Goal: Communication & Community: Answer question/provide support

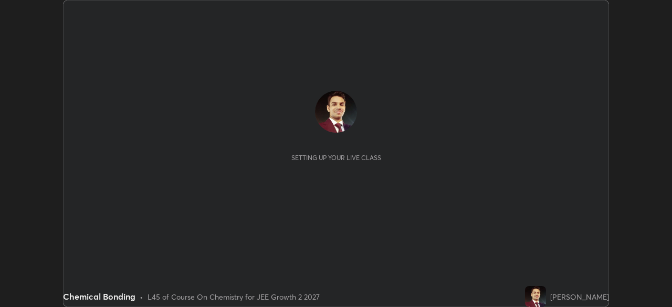
scroll to position [307, 672]
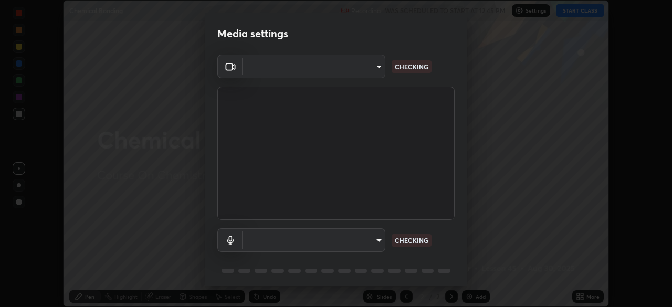
type input "b01729d45edbc9c0263969ae5aeda06708fa428b9a77102190d554404ede5bbd"
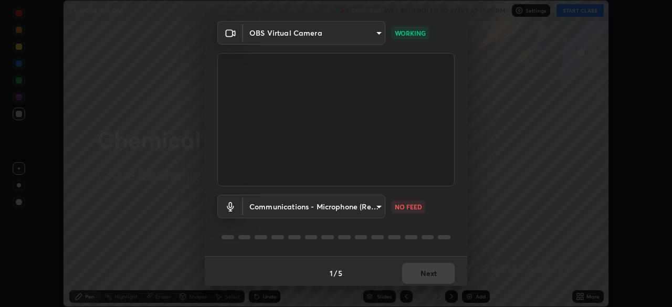
scroll to position [37, 0]
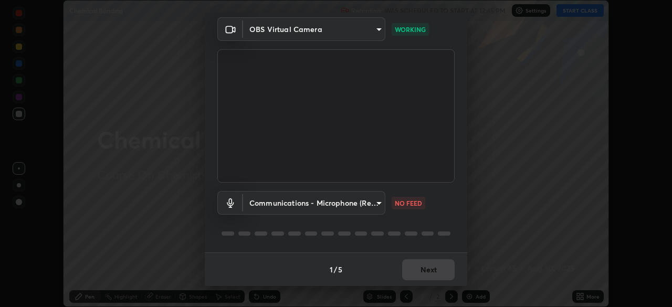
click at [377, 200] on body "Erase all Chemical Bonding Recording WAS SCHEDULED TO START AT 12:45 PM Setting…" at bounding box center [336, 153] width 672 height 307
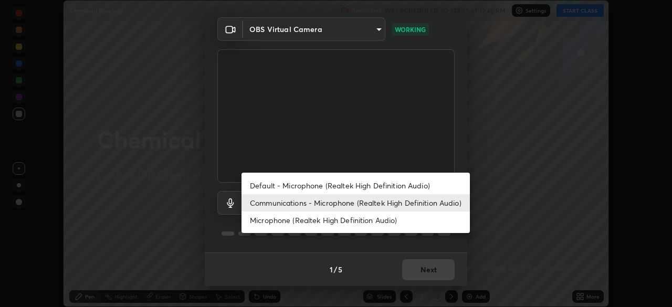
click at [446, 151] on div at bounding box center [336, 153] width 672 height 307
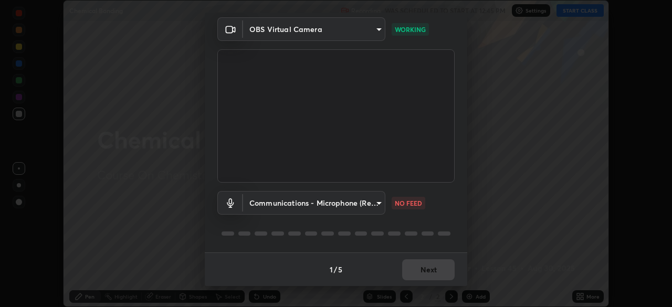
click at [373, 201] on body "Erase all Chemical Bonding Recording WAS SCHEDULED TO START AT 12:45 PM Setting…" at bounding box center [336, 153] width 672 height 307
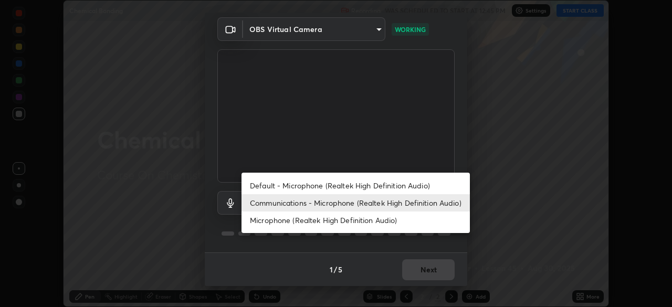
click at [355, 224] on li "Microphone (Realtek High Definition Audio)" at bounding box center [355, 220] width 228 height 17
type input "eeb2a0ab8e5d5c9260c3ff79cf7b3de7be4d70f0fa7c0bfb5c67ab3d8ebe7708"
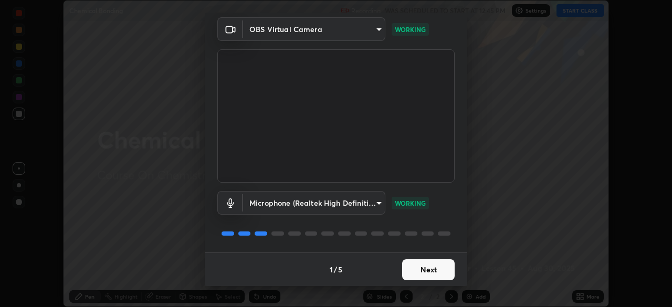
click at [419, 273] on button "Next" at bounding box center [428, 269] width 52 height 21
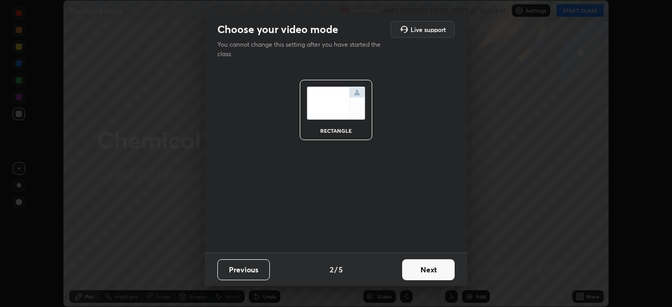
scroll to position [0, 0]
click at [429, 273] on button "Next" at bounding box center [428, 269] width 52 height 21
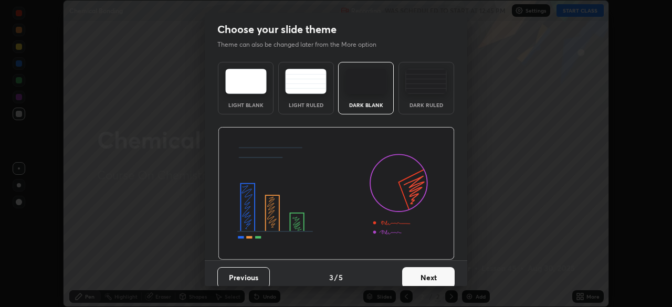
click at [428, 276] on button "Next" at bounding box center [428, 277] width 52 height 21
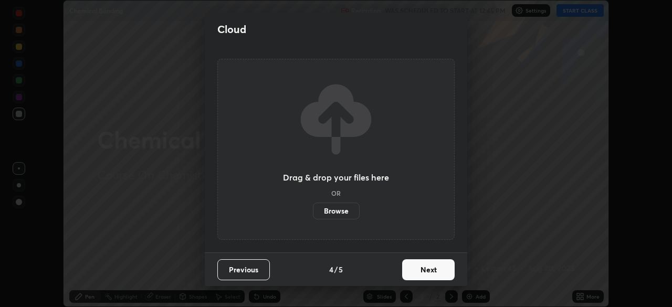
click at [424, 271] on button "Next" at bounding box center [428, 269] width 52 height 21
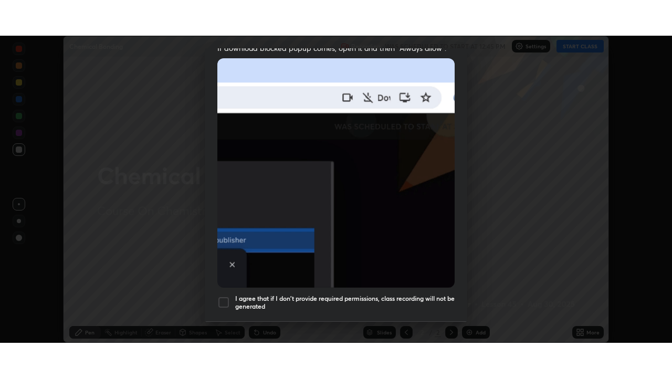
scroll to position [251, 0]
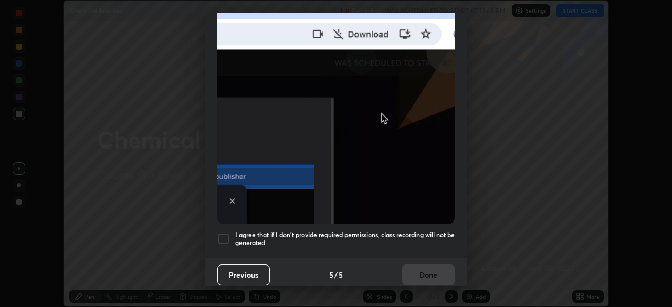
click at [223, 235] on div at bounding box center [223, 239] width 13 height 13
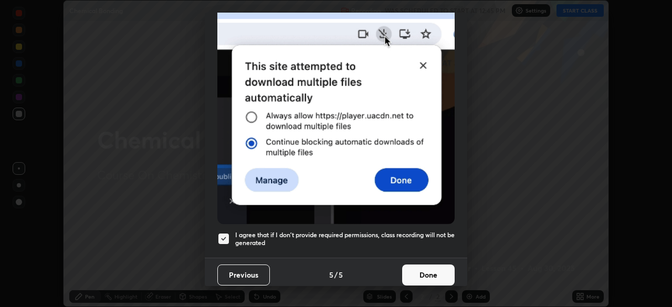
click at [434, 272] on button "Done" at bounding box center [428, 275] width 52 height 21
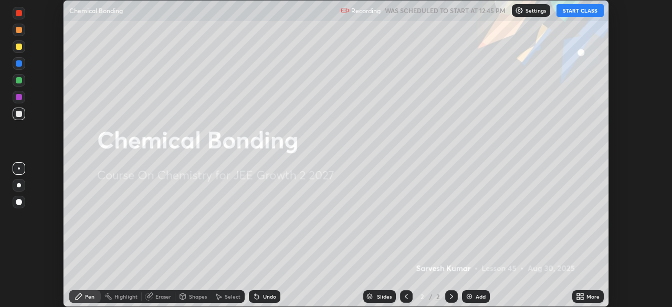
click at [575, 8] on button "START CLASS" at bounding box center [579, 10] width 47 height 13
click at [579, 291] on div "More" at bounding box center [587, 296] width 31 height 13
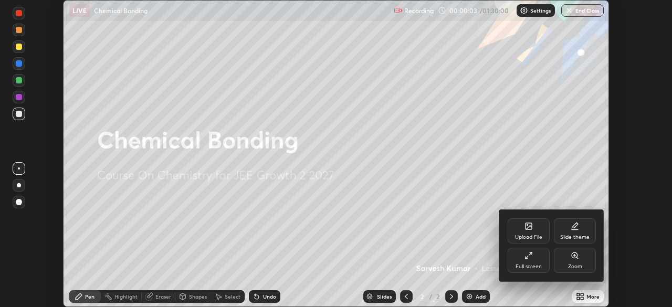
click at [529, 260] on div "Full screen" at bounding box center [529, 260] width 42 height 25
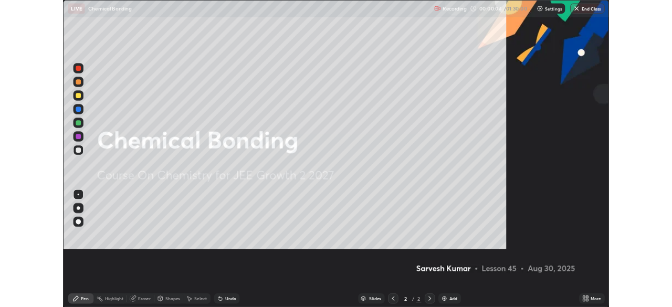
scroll to position [378, 672]
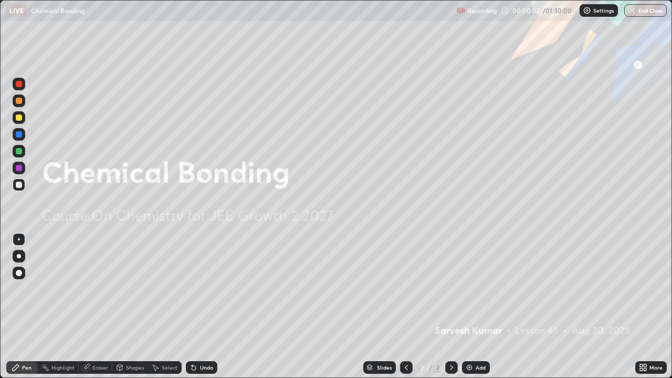
click at [466, 307] on img at bounding box center [469, 367] width 8 height 8
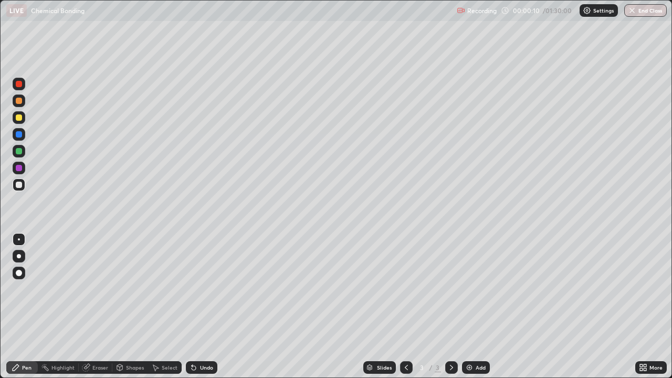
click at [18, 119] on div at bounding box center [19, 117] width 6 height 6
click at [19, 103] on div at bounding box center [19, 101] width 6 height 6
click at [20, 186] on div at bounding box center [19, 185] width 6 height 6
click at [20, 150] on div at bounding box center [19, 151] width 6 height 6
click at [162, 307] on div "Select" at bounding box center [170, 367] width 16 height 5
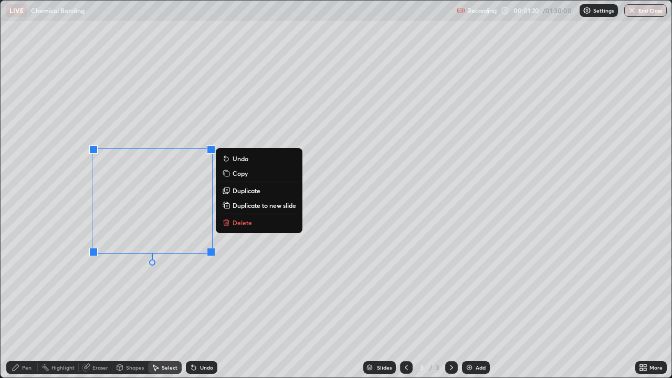
click at [239, 189] on p "Duplicate" at bounding box center [247, 190] width 28 height 8
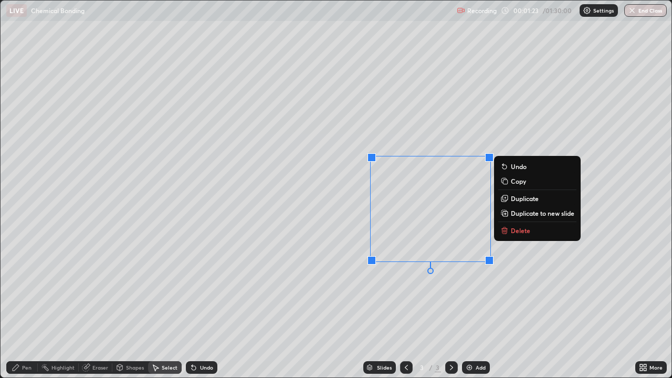
click at [29, 307] on div "Pen" at bounding box center [21, 367] width 31 height 13
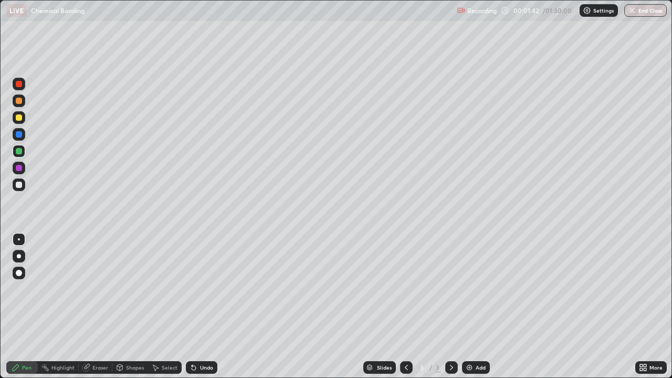
click at [18, 186] on div at bounding box center [19, 185] width 6 height 6
click at [21, 119] on div at bounding box center [19, 117] width 6 height 6
click at [19, 183] on div at bounding box center [19, 185] width 6 height 6
click at [644, 307] on icon at bounding box center [645, 365] width 3 height 3
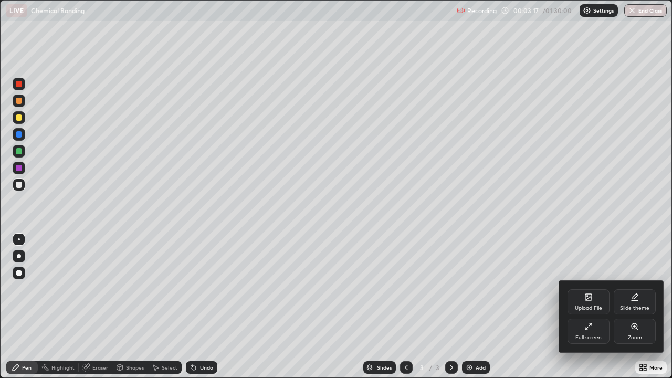
click at [587, 301] on div "Upload File" at bounding box center [588, 301] width 42 height 25
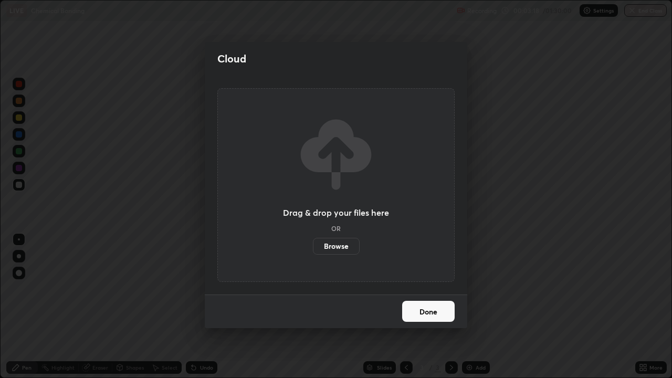
click at [341, 242] on label "Browse" at bounding box center [336, 246] width 47 height 17
click at [313, 242] on input "Browse" at bounding box center [313, 246] width 0 height 17
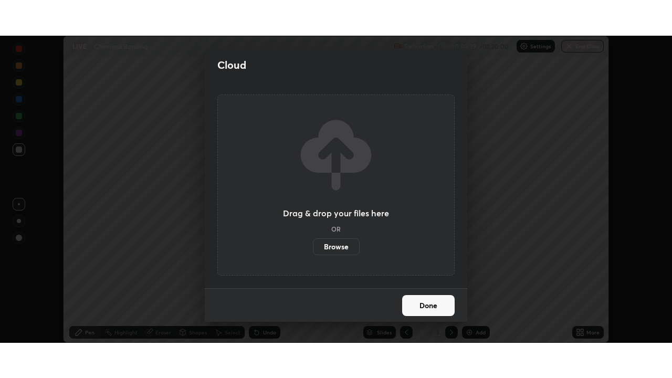
scroll to position [52181, 51816]
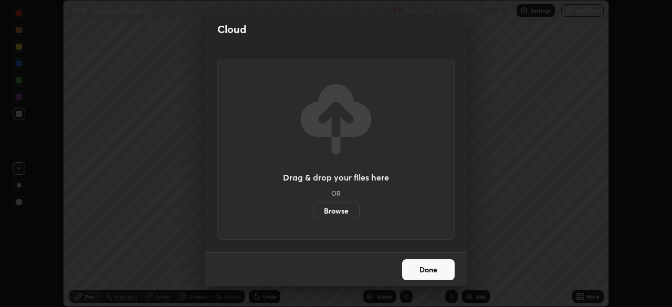
click at [434, 267] on button "Done" at bounding box center [428, 269] width 52 height 21
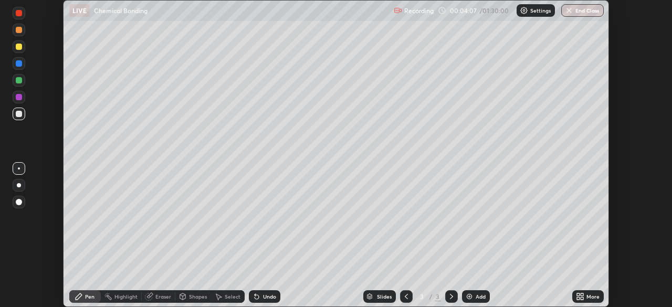
click at [469, 298] on img at bounding box center [469, 296] width 8 height 8
click at [585, 296] on div "More" at bounding box center [587, 296] width 31 height 13
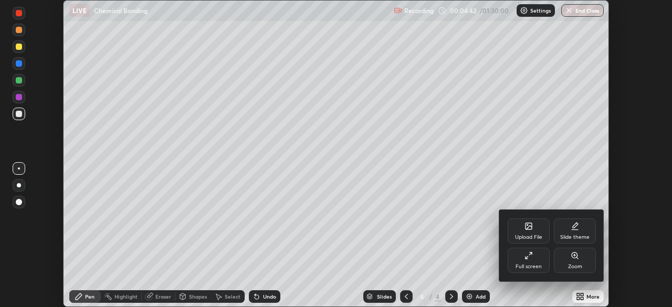
click at [525, 230] on div "Upload File" at bounding box center [529, 230] width 42 height 25
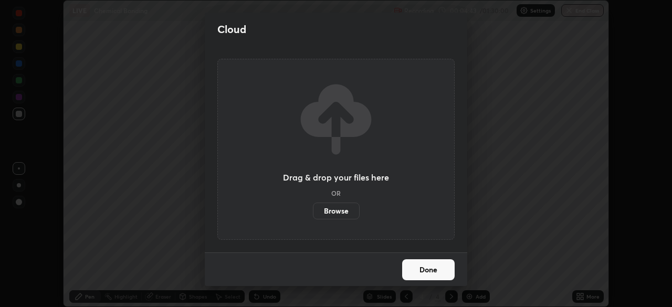
click at [341, 210] on label "Browse" at bounding box center [336, 211] width 47 height 17
click at [313, 210] on input "Browse" at bounding box center [313, 211] width 0 height 17
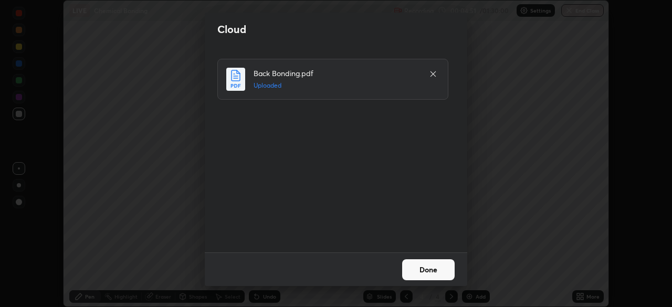
click at [434, 271] on button "Done" at bounding box center [428, 269] width 52 height 21
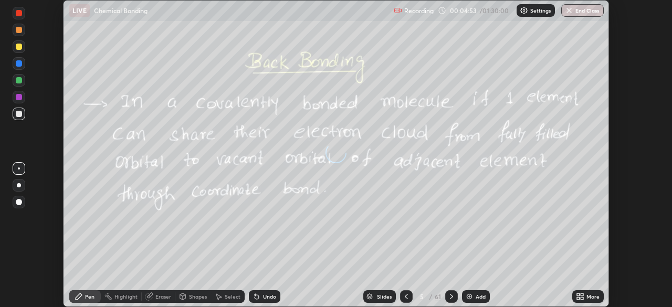
click at [579, 298] on icon at bounding box center [580, 296] width 8 height 8
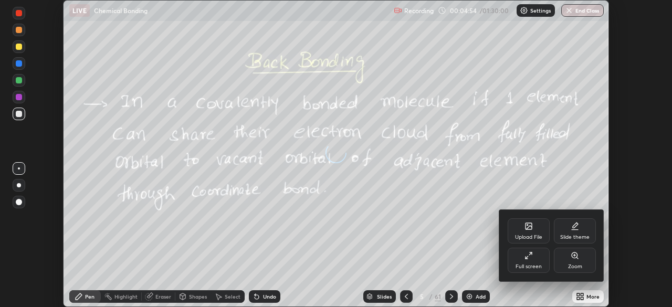
click at [540, 262] on div "Full screen" at bounding box center [529, 260] width 42 height 25
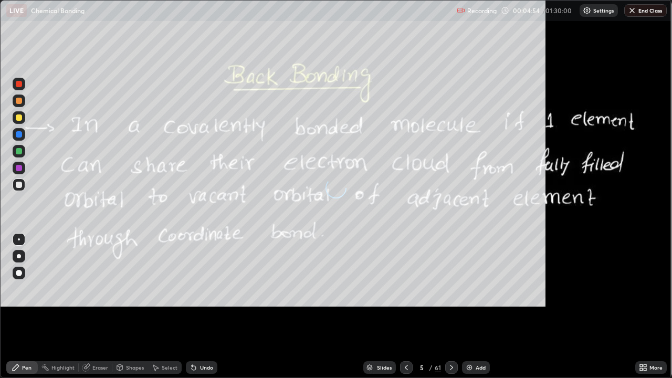
scroll to position [378, 672]
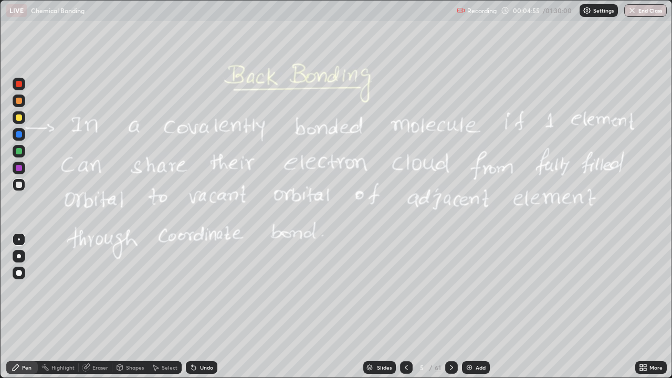
click at [406, 307] on div at bounding box center [406, 367] width 13 height 21
click at [21, 104] on div at bounding box center [19, 100] width 13 height 13
click at [18, 188] on div at bounding box center [19, 184] width 13 height 13
click at [17, 119] on div at bounding box center [19, 117] width 6 height 6
click at [170, 307] on div "Select" at bounding box center [165, 367] width 34 height 13
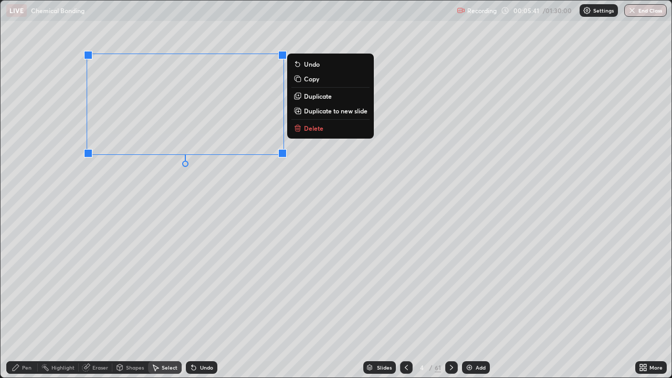
click at [309, 129] on p "Delete" at bounding box center [313, 128] width 19 height 8
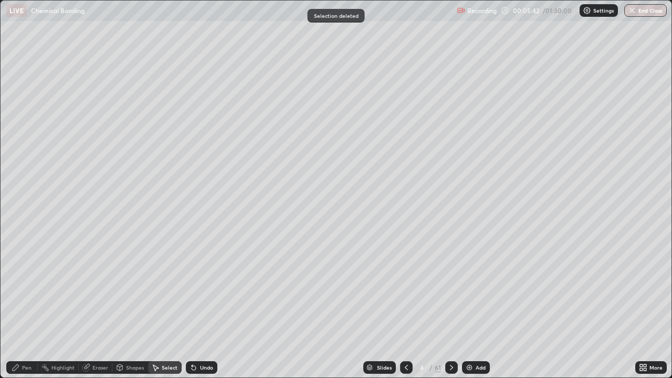
click at [30, 307] on div "Pen" at bounding box center [26, 367] width 9 height 5
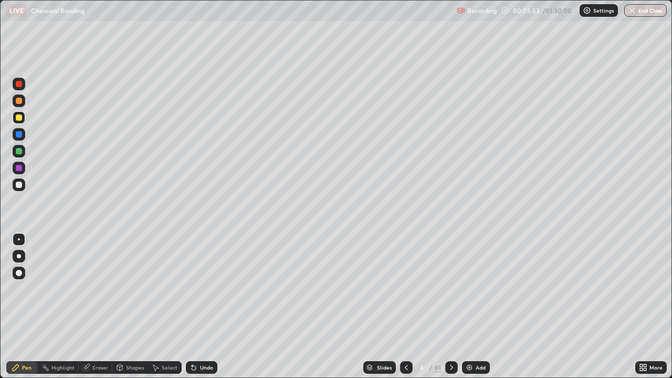
click at [17, 151] on div at bounding box center [19, 151] width 6 height 6
click at [195, 307] on div "Undo" at bounding box center [200, 367] width 36 height 21
click at [18, 152] on div at bounding box center [19, 151] width 6 height 6
click at [202, 307] on div "Undo" at bounding box center [201, 367] width 31 height 13
click at [204, 307] on div "Undo" at bounding box center [201, 367] width 31 height 13
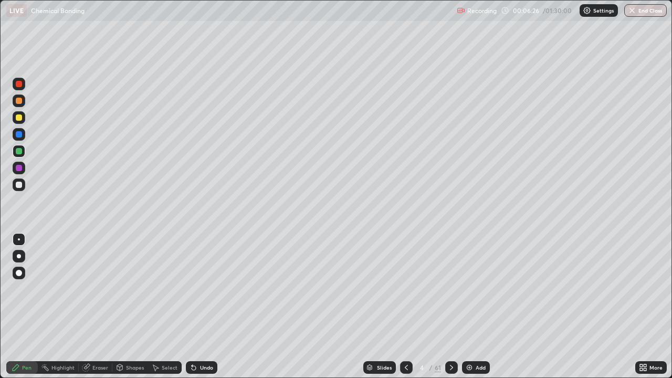
click at [203, 307] on div "Undo" at bounding box center [206, 367] width 13 height 5
click at [202, 307] on div "Undo" at bounding box center [206, 367] width 13 height 5
click at [192, 307] on icon at bounding box center [192, 365] width 1 height 1
click at [197, 307] on div "Undo" at bounding box center [201, 367] width 31 height 13
click at [200, 307] on div "Undo" at bounding box center [206, 367] width 13 height 5
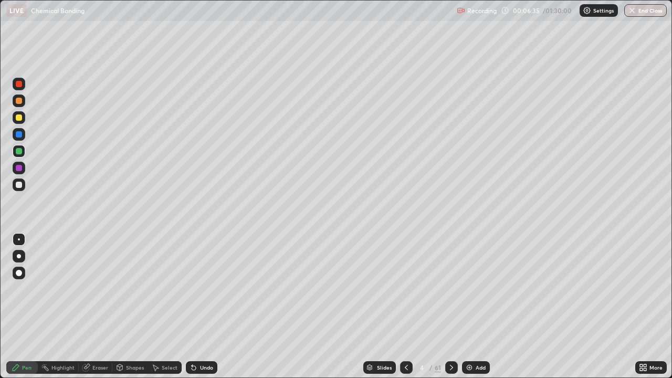
click at [209, 307] on div "Undo" at bounding box center [201, 367] width 31 height 13
click at [162, 307] on div "Select" at bounding box center [170, 367] width 16 height 5
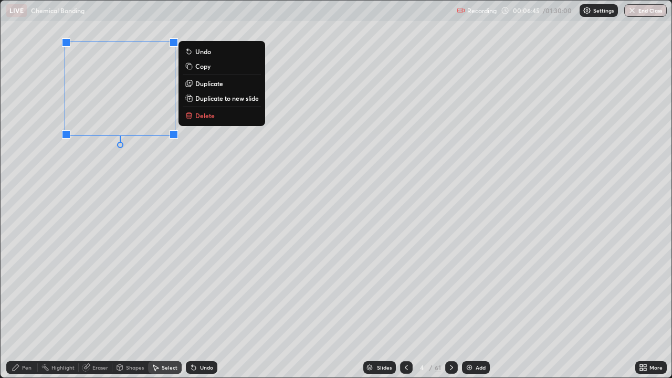
click at [162, 194] on div "0 ° Undo Copy Duplicate Duplicate to new slide Delete" at bounding box center [336, 189] width 671 height 377
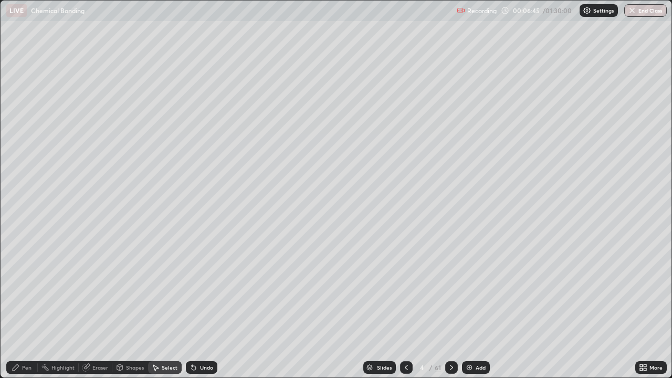
click at [28, 307] on div "Pen" at bounding box center [26, 367] width 9 height 5
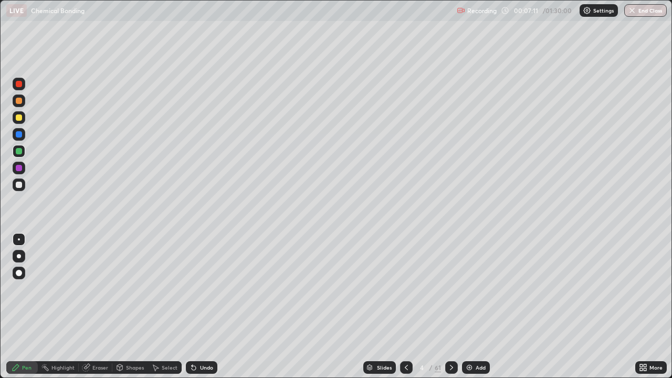
click at [164, 307] on div "Select" at bounding box center [170, 367] width 16 height 5
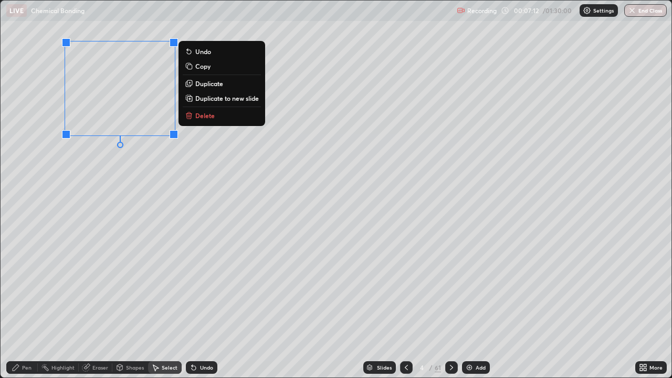
click at [197, 83] on p "Duplicate" at bounding box center [209, 83] width 28 height 8
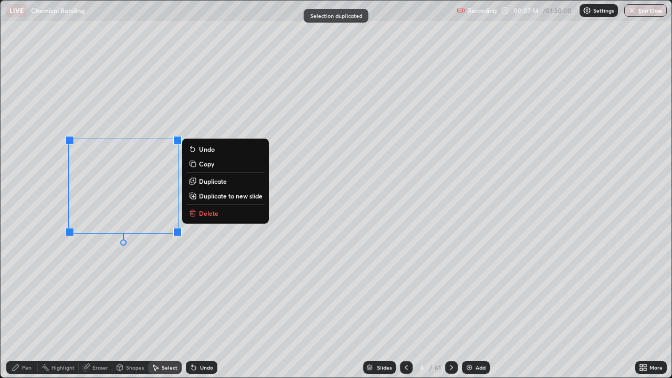
click at [207, 181] on p "Duplicate" at bounding box center [213, 181] width 28 height 8
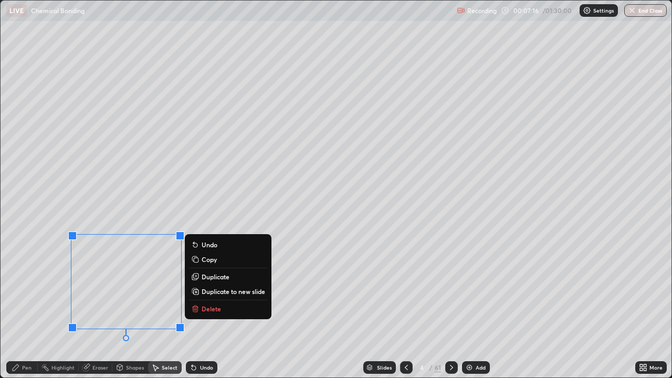
click at [26, 307] on div "Pen" at bounding box center [26, 367] width 9 height 5
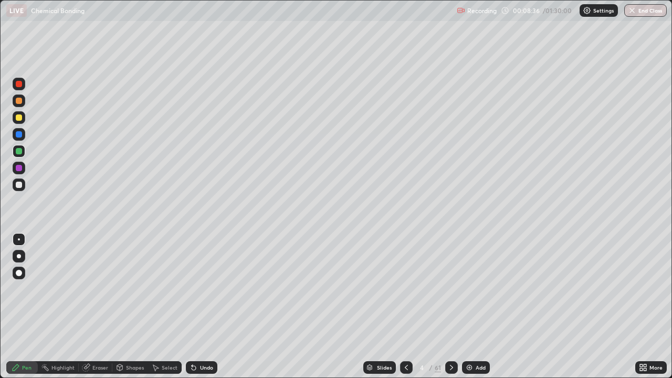
click at [451, 307] on icon at bounding box center [451, 367] width 3 height 5
click at [453, 307] on icon at bounding box center [451, 367] width 8 height 8
click at [448, 307] on icon at bounding box center [451, 367] width 8 height 8
click at [406, 307] on icon at bounding box center [406, 367] width 3 height 5
click at [171, 307] on div "Select" at bounding box center [165, 367] width 34 height 13
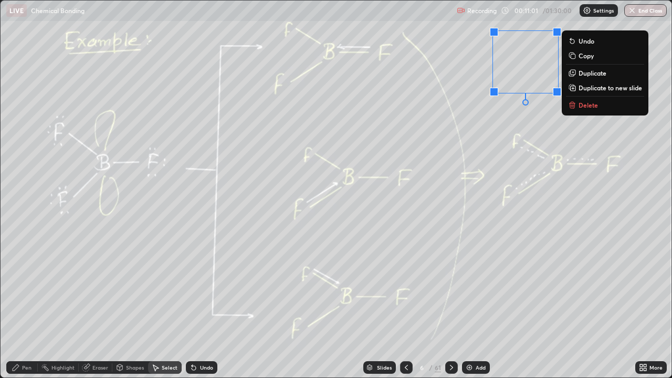
click at [581, 103] on p "Delete" at bounding box center [587, 105] width 19 height 8
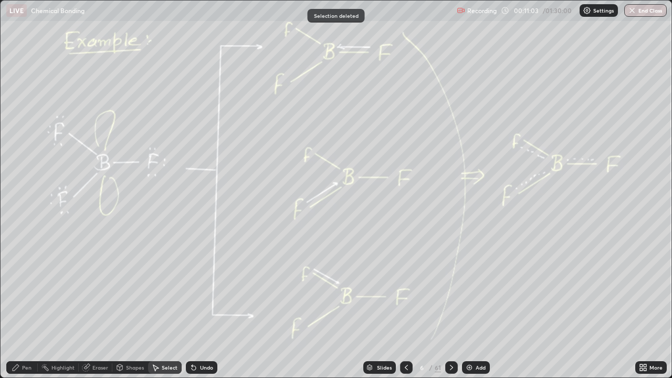
click at [450, 307] on icon at bounding box center [451, 367] width 8 height 8
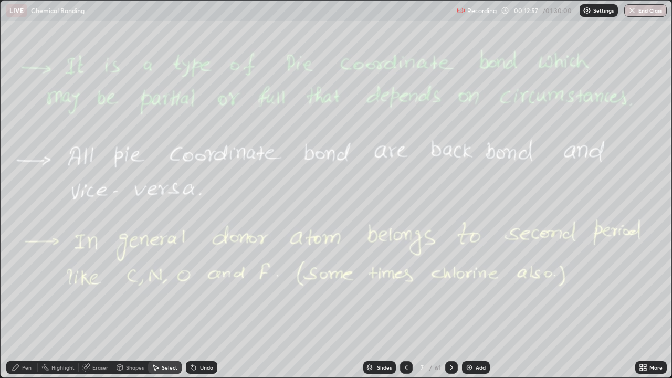
click at [453, 307] on icon at bounding box center [451, 367] width 8 height 8
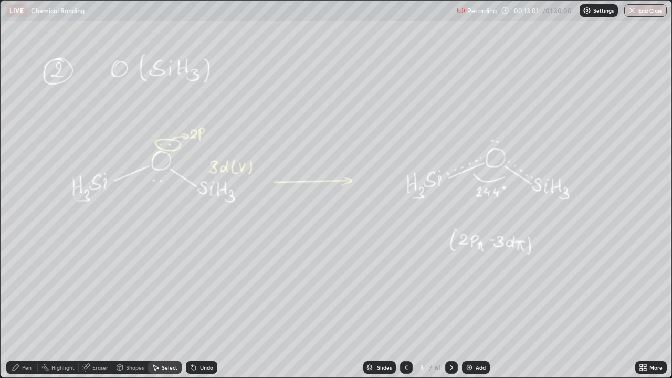
click at [403, 307] on icon at bounding box center [406, 367] width 8 height 8
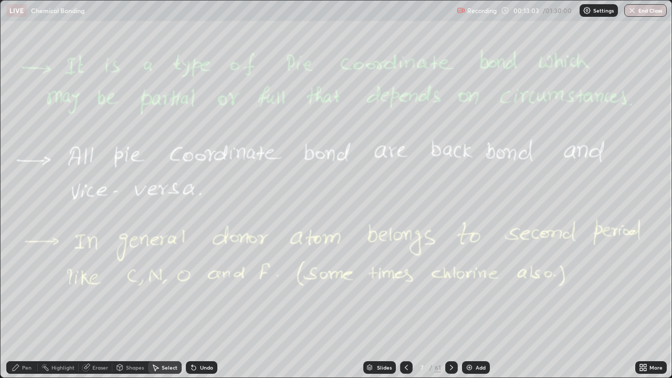
click at [452, 307] on icon at bounding box center [451, 367] width 8 height 8
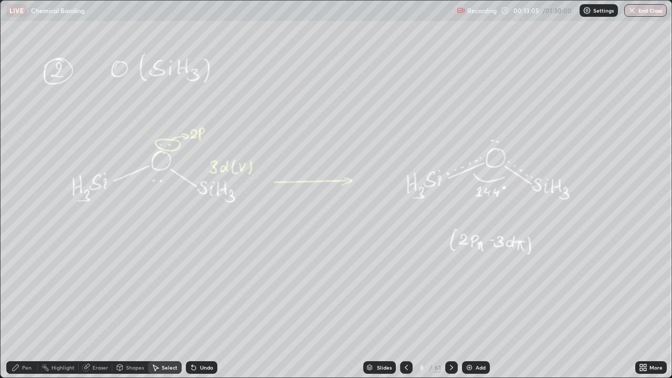
click at [404, 307] on div at bounding box center [406, 367] width 13 height 13
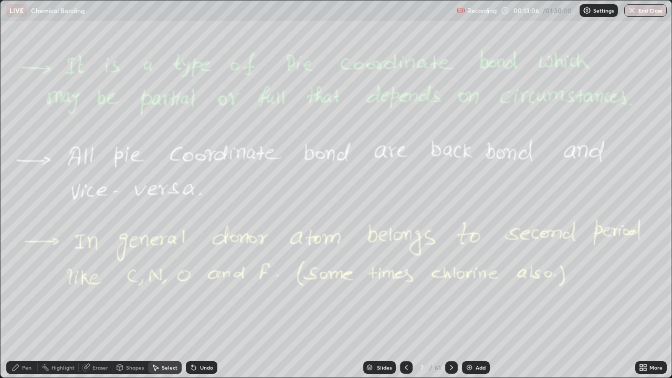
click at [473, 307] on div "Add" at bounding box center [476, 367] width 28 height 13
click at [20, 307] on icon at bounding box center [16, 367] width 8 height 8
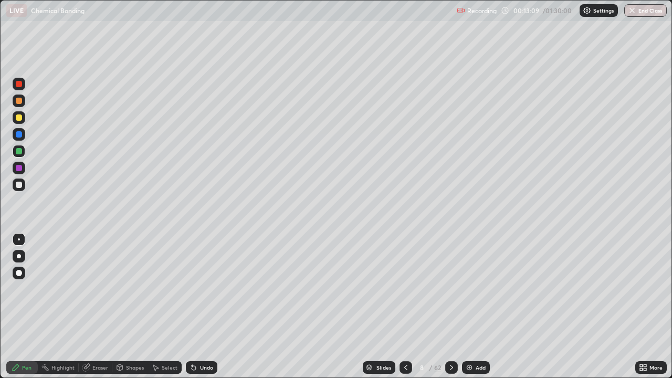
click at [20, 118] on div at bounding box center [19, 117] width 6 height 6
click at [18, 186] on div at bounding box center [19, 185] width 6 height 6
click at [452, 307] on div at bounding box center [451, 367] width 13 height 21
click at [452, 307] on icon at bounding box center [451, 367] width 8 height 8
click at [474, 307] on div "Add" at bounding box center [476, 367] width 28 height 13
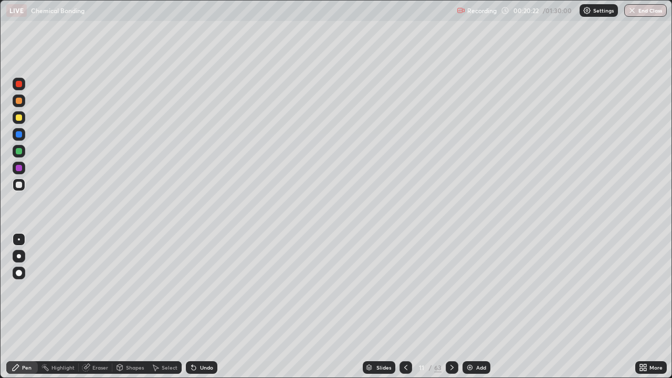
click at [17, 118] on div at bounding box center [19, 117] width 6 height 6
click at [449, 307] on icon at bounding box center [452, 367] width 8 height 8
click at [403, 307] on icon at bounding box center [406, 367] width 8 height 8
click at [406, 307] on icon at bounding box center [406, 367] width 8 height 8
click at [102, 307] on div "Eraser" at bounding box center [96, 367] width 34 height 21
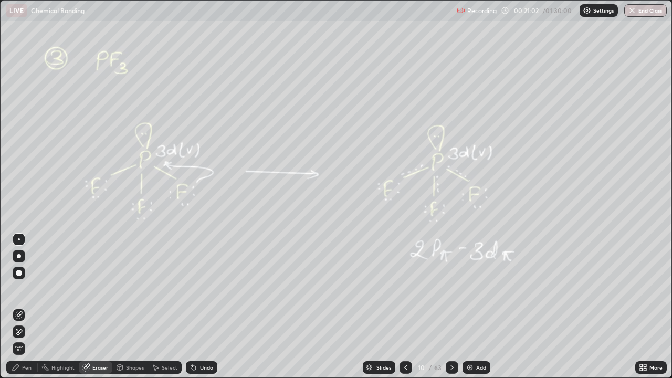
click at [27, 307] on div "Pen" at bounding box center [26, 367] width 9 height 5
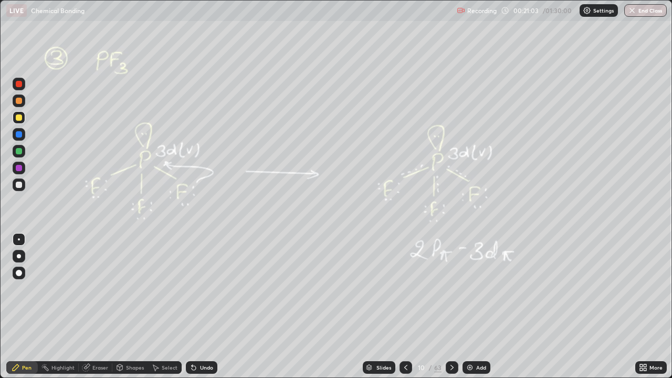
click at [192, 307] on icon at bounding box center [194, 368] width 4 height 4
click at [455, 307] on div at bounding box center [452, 367] width 13 height 13
click at [449, 307] on icon at bounding box center [452, 367] width 8 height 8
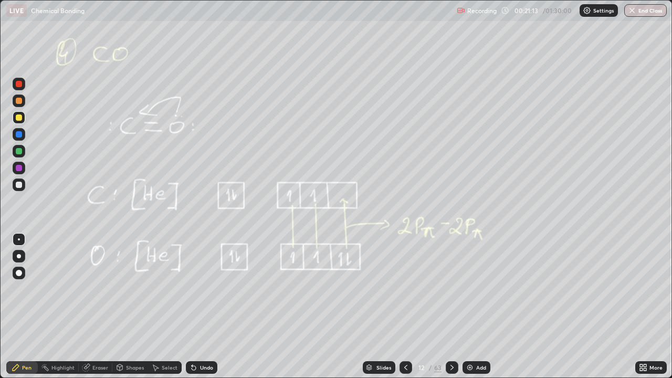
click at [402, 307] on icon at bounding box center [406, 367] width 8 height 8
click at [481, 307] on div "Add" at bounding box center [481, 367] width 10 height 5
click at [18, 102] on div at bounding box center [19, 101] width 6 height 6
click at [19, 185] on div at bounding box center [19, 185] width 6 height 6
click at [23, 118] on div at bounding box center [19, 117] width 13 height 13
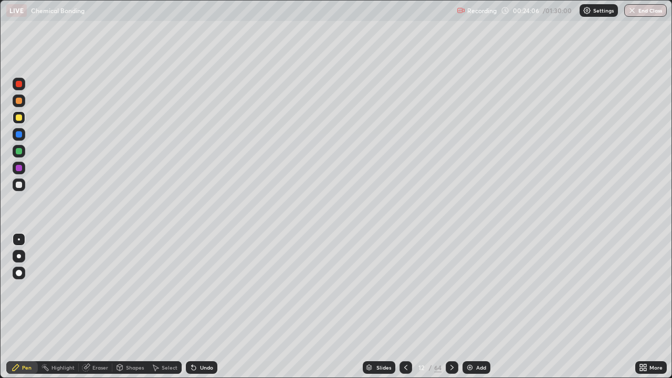
click at [452, 307] on icon at bounding box center [452, 367] width 8 height 8
click at [453, 307] on icon at bounding box center [452, 367] width 8 height 8
click at [407, 307] on icon at bounding box center [406, 367] width 8 height 8
click at [477, 307] on div "Add" at bounding box center [481, 367] width 10 height 5
click at [19, 103] on div at bounding box center [19, 101] width 6 height 6
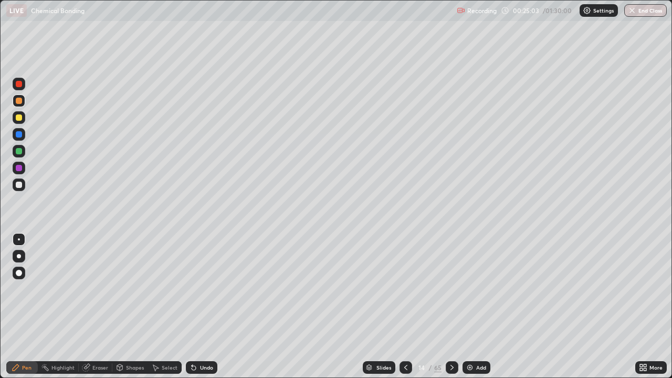
click at [20, 102] on div at bounding box center [19, 101] width 6 height 6
click at [449, 307] on icon at bounding box center [452, 367] width 8 height 8
click at [448, 307] on icon at bounding box center [452, 367] width 8 height 8
click at [402, 307] on icon at bounding box center [406, 367] width 8 height 8
click at [444, 307] on div "15 / 65" at bounding box center [428, 367] width 59 height 21
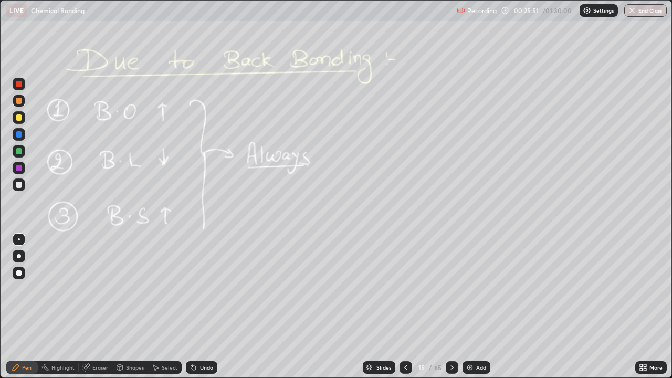
click at [450, 307] on icon at bounding box center [451, 367] width 3 height 5
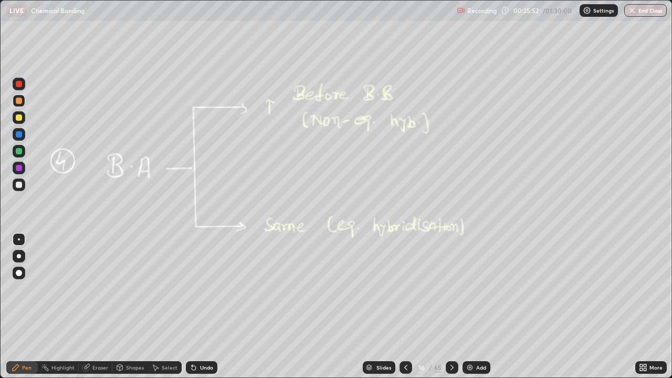
click at [407, 307] on icon at bounding box center [406, 367] width 8 height 8
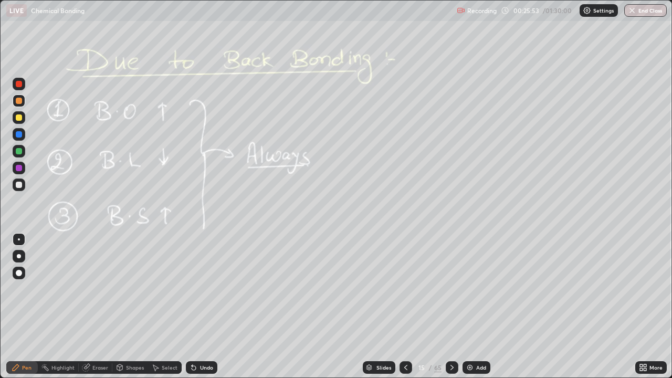
click at [470, 307] on img at bounding box center [470, 367] width 8 height 8
click at [21, 152] on div at bounding box center [19, 151] width 6 height 6
click at [18, 184] on div at bounding box center [19, 185] width 6 height 6
click at [453, 307] on icon at bounding box center [452, 367] width 8 height 8
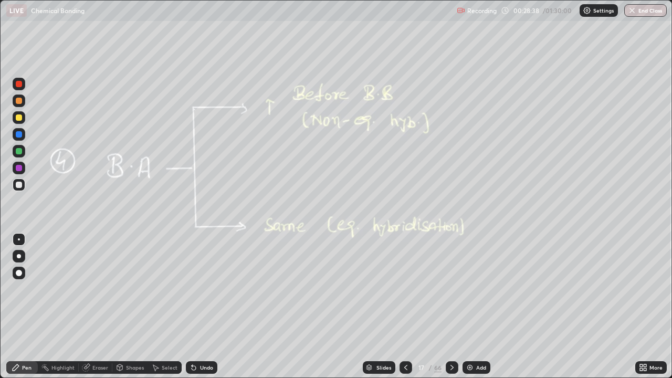
click at [449, 307] on icon at bounding box center [452, 367] width 8 height 8
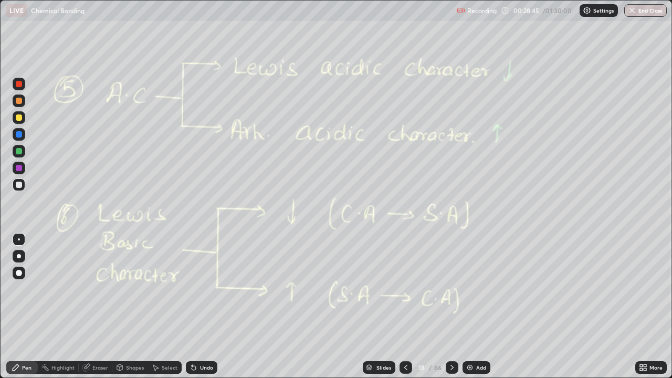
click at [404, 307] on icon at bounding box center [406, 367] width 8 height 8
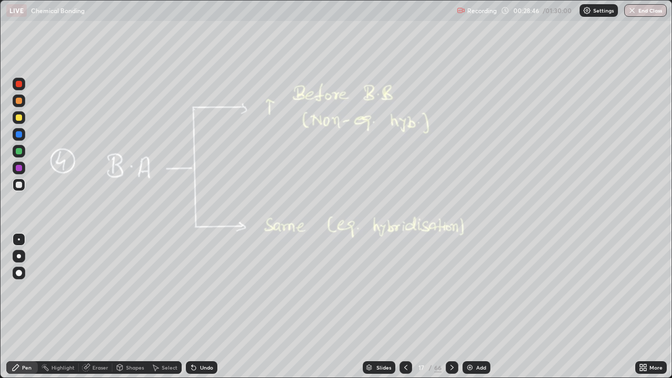
click at [479, 307] on div "Add" at bounding box center [481, 367] width 10 height 5
click at [400, 307] on div at bounding box center [405, 367] width 13 height 21
click at [455, 307] on icon at bounding box center [451, 367] width 8 height 8
click at [459, 307] on div "Slides 18 / 67 Add" at bounding box center [426, 367] width 418 height 21
click at [451, 307] on icon at bounding box center [451, 367] width 3 height 5
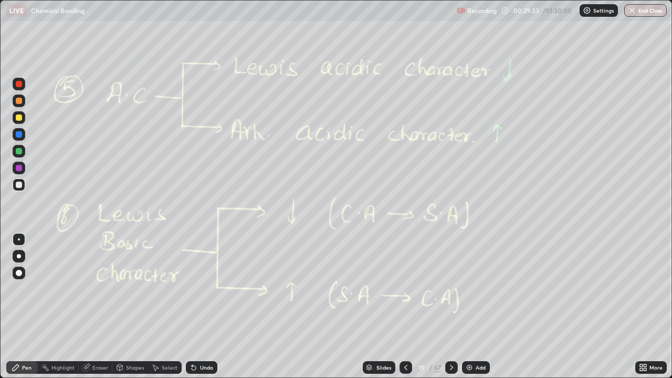
click at [478, 307] on div "Add" at bounding box center [476, 367] width 28 height 13
click at [383, 307] on div "Slides" at bounding box center [379, 367] width 33 height 13
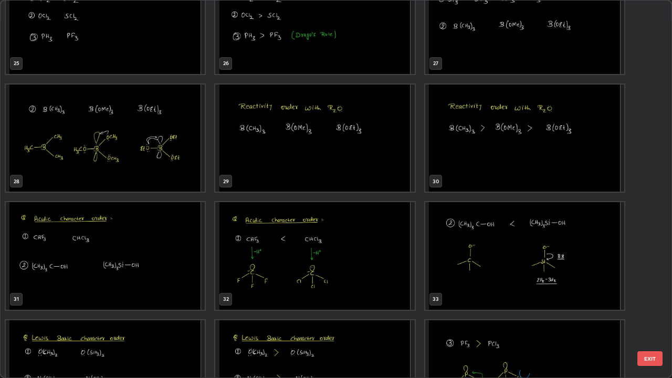
scroll to position [983, 0]
click at [376, 270] on img "grid" at bounding box center [314, 256] width 199 height 108
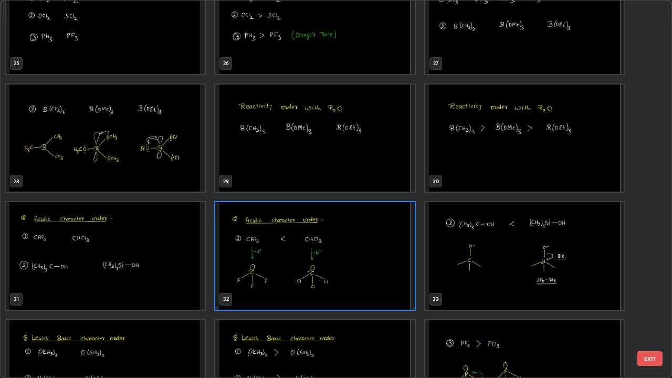
click at [376, 267] on img "grid" at bounding box center [314, 256] width 199 height 108
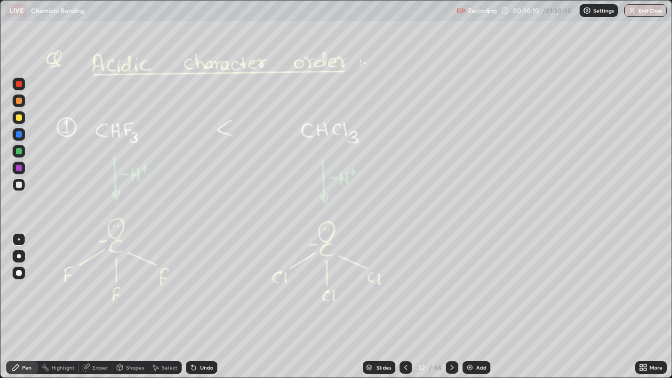
click at [406, 307] on icon at bounding box center [406, 367] width 8 height 8
click at [478, 307] on div "Add" at bounding box center [481, 367] width 10 height 5
click at [19, 185] on div at bounding box center [19, 185] width 6 height 6
click at [195, 307] on icon at bounding box center [193, 367] width 8 height 8
click at [20, 154] on div at bounding box center [19, 151] width 13 height 13
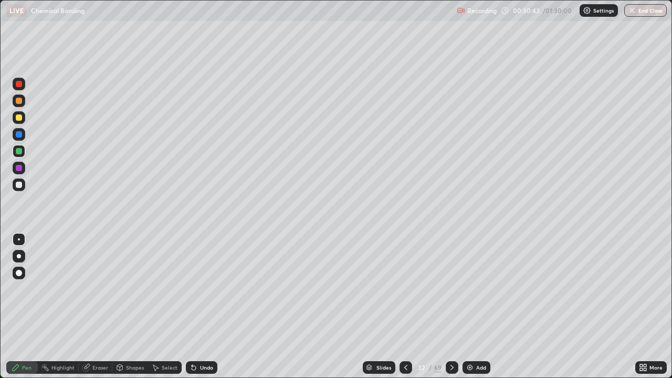
click at [94, 307] on div "Eraser" at bounding box center [96, 367] width 34 height 13
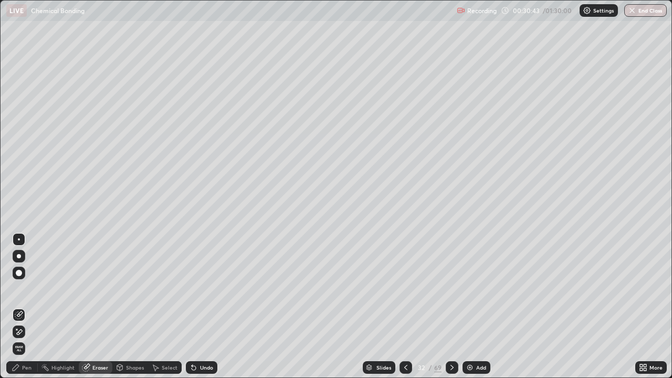
click at [22, 307] on icon at bounding box center [19, 332] width 8 height 9
click at [23, 307] on div "Pen" at bounding box center [26, 367] width 9 height 5
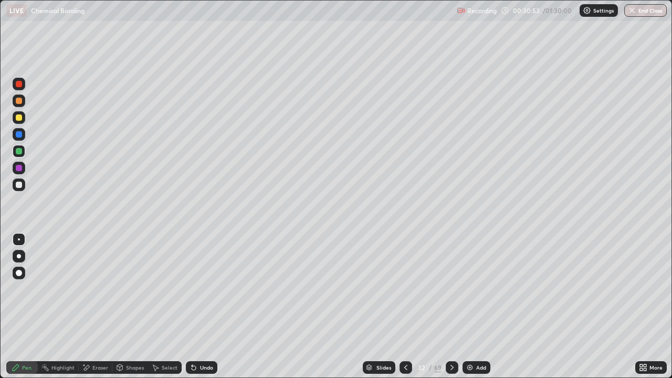
click at [91, 307] on div "Eraser" at bounding box center [96, 367] width 34 height 21
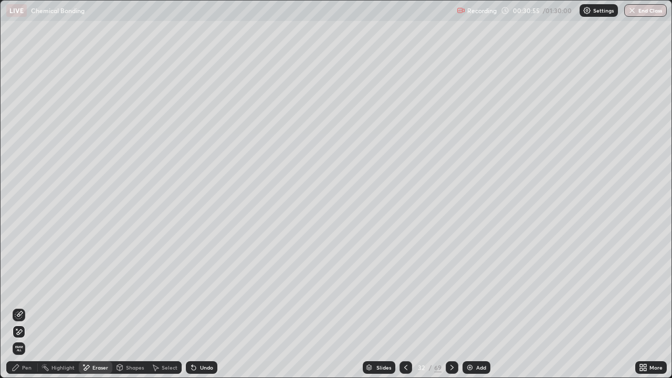
click at [24, 307] on div "Pen" at bounding box center [26, 367] width 9 height 5
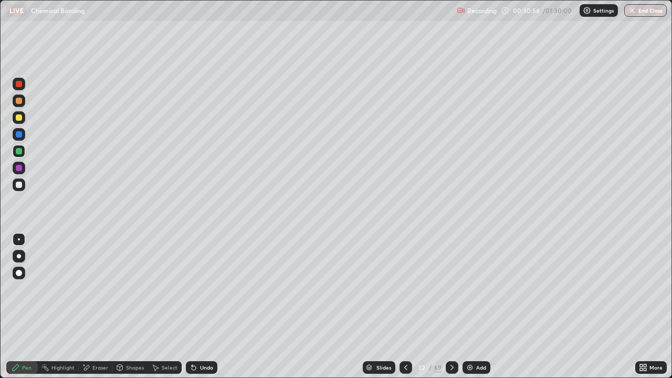
click at [18, 153] on div at bounding box center [19, 151] width 6 height 6
click at [20, 185] on div at bounding box center [19, 185] width 6 height 6
click at [18, 167] on div at bounding box center [19, 168] width 6 height 6
click at [451, 307] on icon at bounding box center [451, 367] width 3 height 5
click at [403, 307] on div at bounding box center [405, 367] width 13 height 21
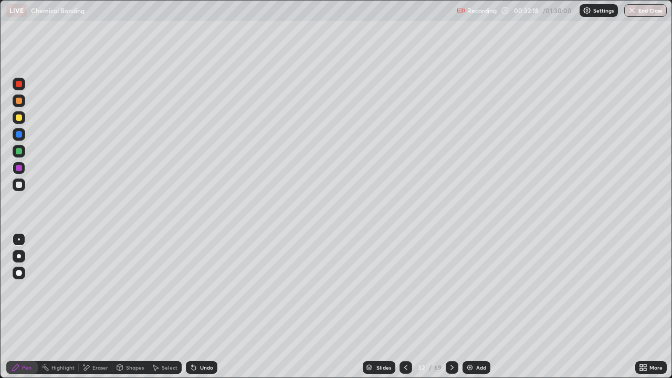
click at [368, 307] on div "Slides" at bounding box center [379, 367] width 33 height 13
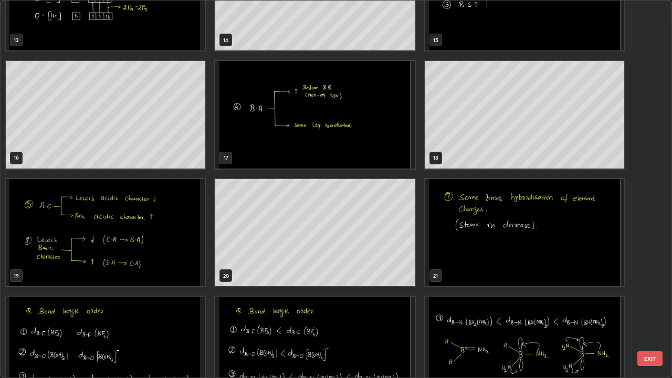
scroll to position [513, 0]
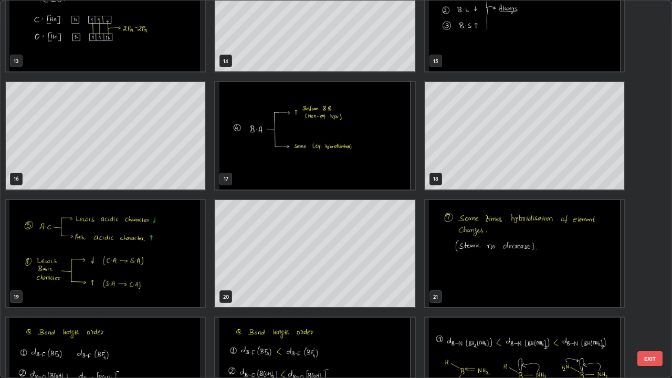
click at [165, 277] on img "grid" at bounding box center [105, 254] width 199 height 108
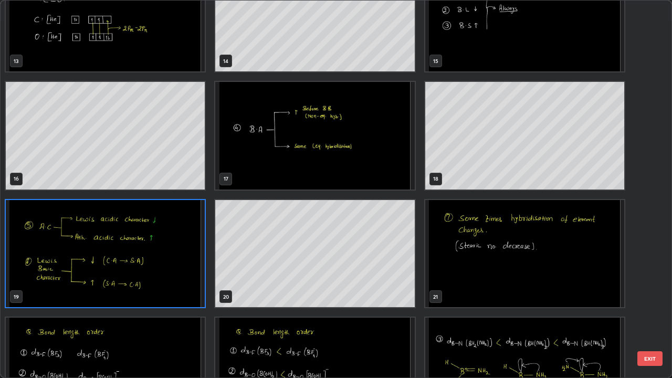
click at [164, 276] on img "grid" at bounding box center [105, 254] width 199 height 108
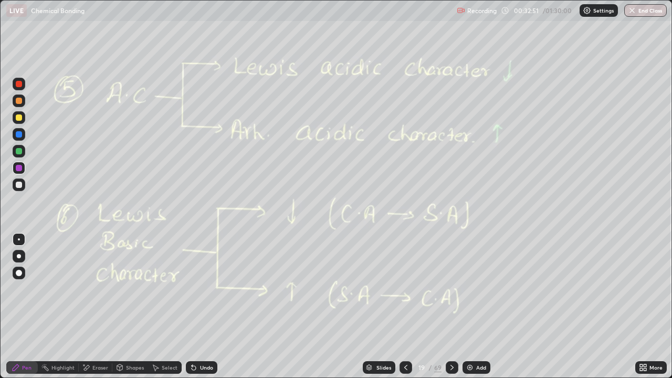
click at [455, 307] on div at bounding box center [452, 367] width 13 height 13
click at [453, 307] on icon at bounding box center [452, 367] width 8 height 8
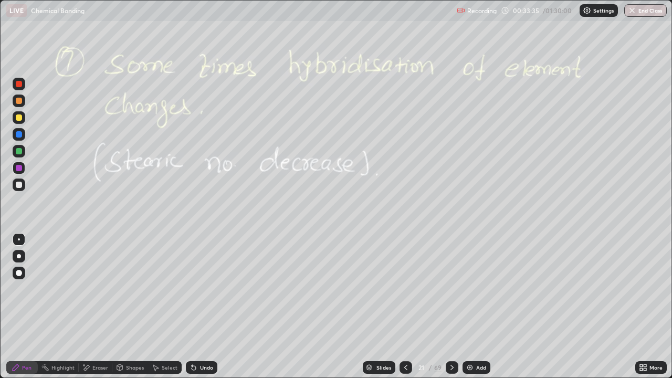
click at [450, 307] on icon at bounding box center [452, 367] width 8 height 8
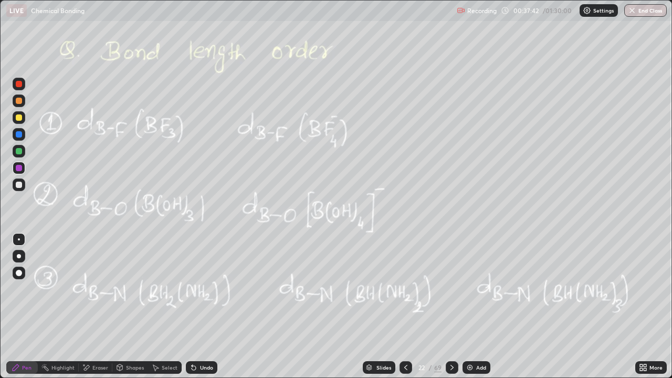
click at [18, 186] on div at bounding box center [19, 185] width 6 height 6
click at [483, 307] on div "Add" at bounding box center [476, 367] width 28 height 13
click at [405, 307] on icon at bounding box center [406, 367] width 8 height 8
click at [450, 307] on div at bounding box center [452, 367] width 13 height 21
click at [164, 307] on div "Select" at bounding box center [165, 367] width 34 height 13
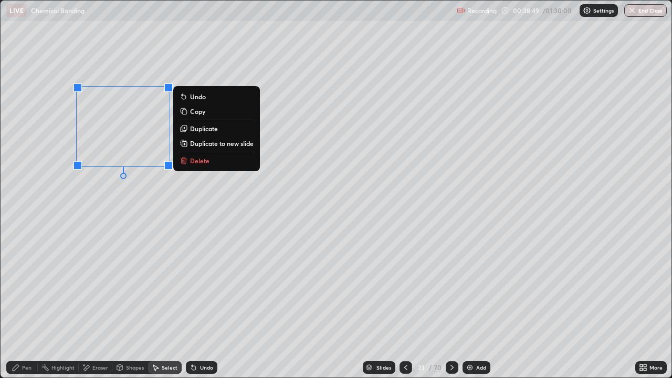
click at [199, 132] on p "Duplicate" at bounding box center [204, 128] width 28 height 8
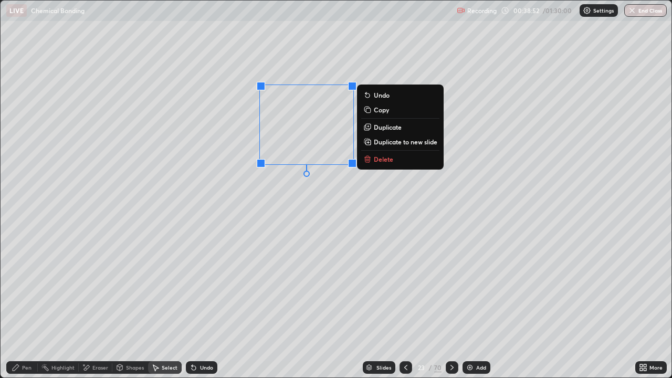
click at [378, 125] on p "Duplicate" at bounding box center [388, 127] width 28 height 8
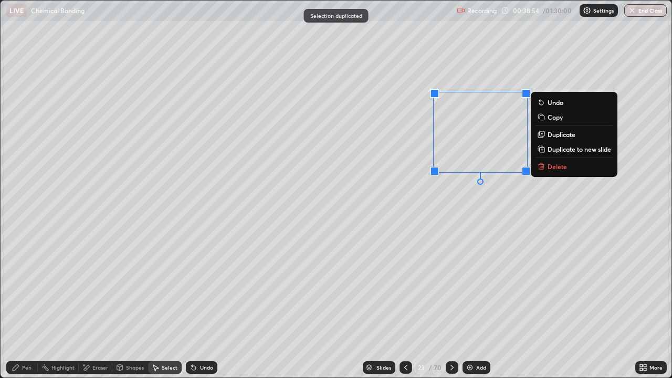
click at [26, 307] on div "Pen" at bounding box center [21, 367] width 31 height 13
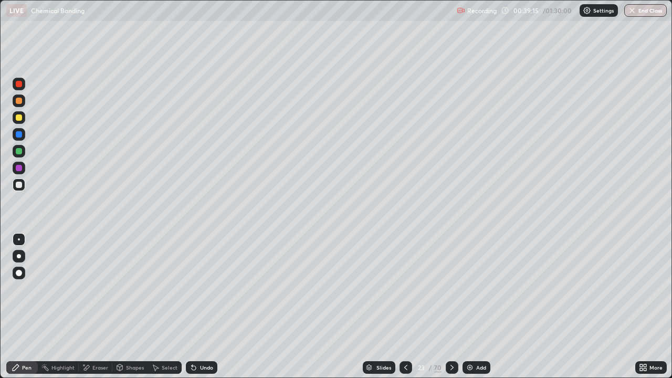
click at [21, 150] on div at bounding box center [19, 151] width 6 height 6
click at [451, 307] on icon at bounding box center [452, 367] width 8 height 8
click at [452, 307] on icon at bounding box center [452, 367] width 8 height 8
click at [451, 307] on icon at bounding box center [452, 367] width 8 height 8
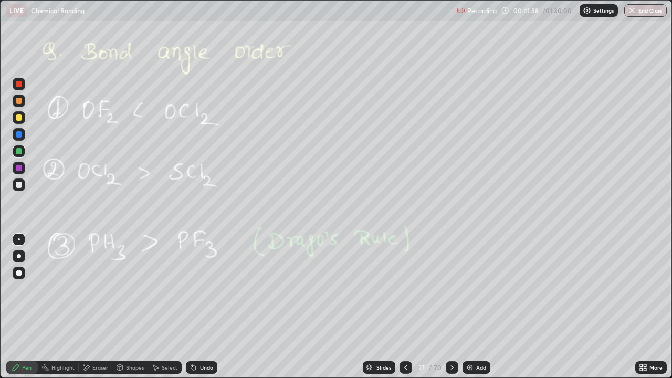
click at [450, 307] on icon at bounding box center [451, 367] width 3 height 5
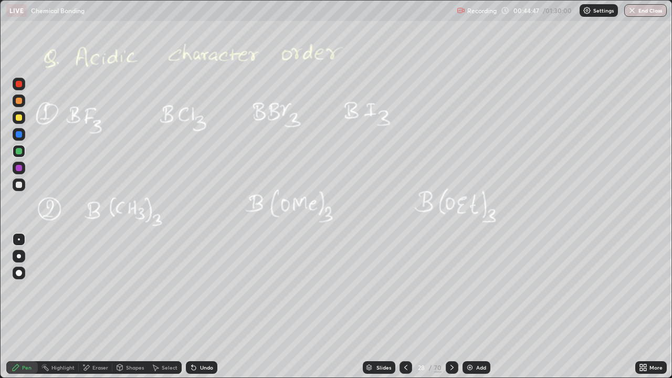
click at [452, 307] on icon at bounding box center [452, 367] width 8 height 8
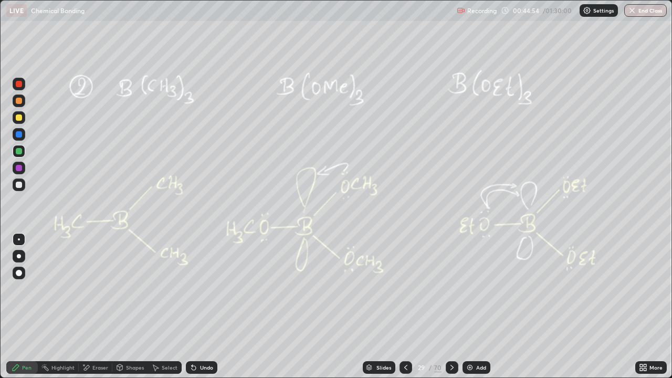
click at [450, 307] on icon at bounding box center [451, 367] width 3 height 5
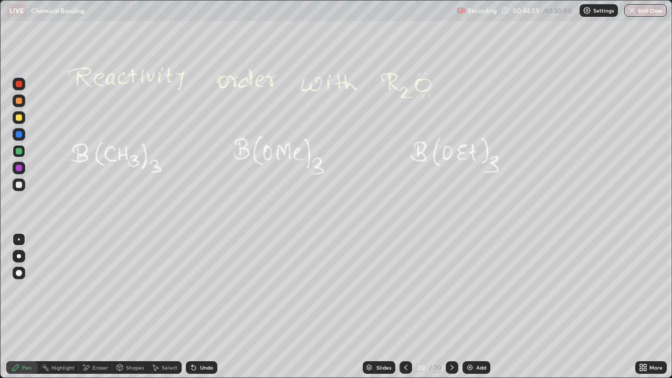
click at [453, 307] on icon at bounding box center [452, 367] width 8 height 8
click at [455, 307] on div at bounding box center [452, 367] width 13 height 13
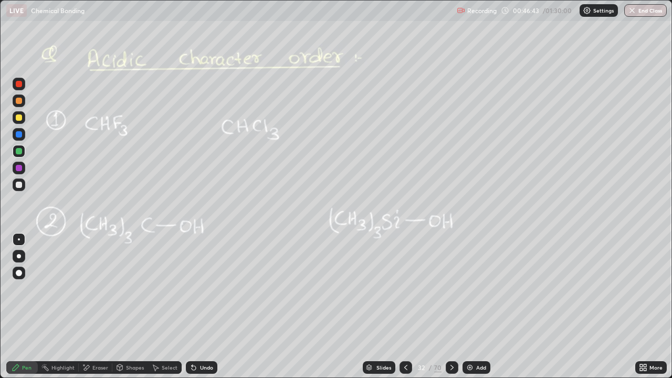
click at [453, 307] on div at bounding box center [452, 367] width 13 height 21
click at [454, 307] on icon at bounding box center [452, 367] width 8 height 8
click at [448, 307] on icon at bounding box center [452, 367] width 8 height 8
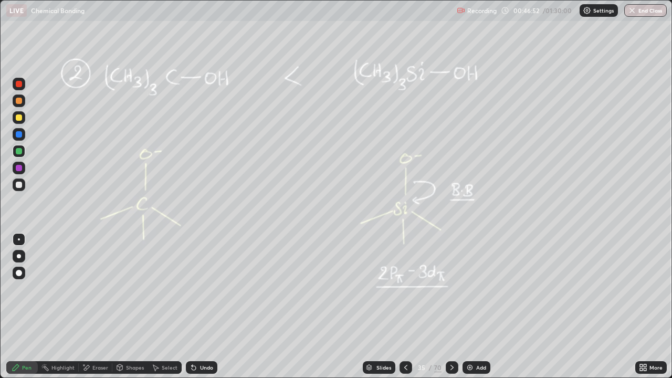
click at [451, 307] on icon at bounding box center [452, 367] width 8 height 8
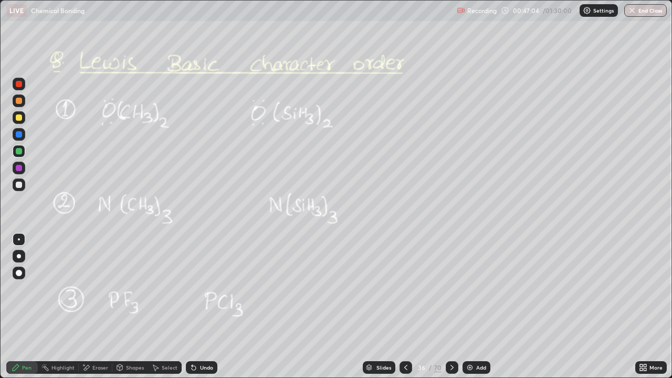
click at [20, 102] on div at bounding box center [19, 101] width 6 height 6
click at [453, 307] on icon at bounding box center [452, 367] width 8 height 8
click at [456, 307] on div at bounding box center [452, 367] width 13 height 13
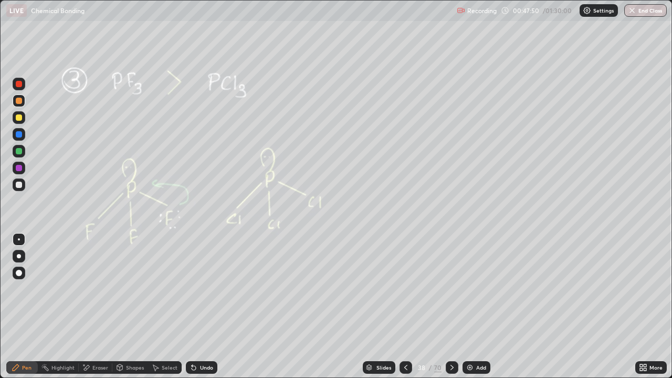
click at [452, 307] on div at bounding box center [452, 367] width 13 height 13
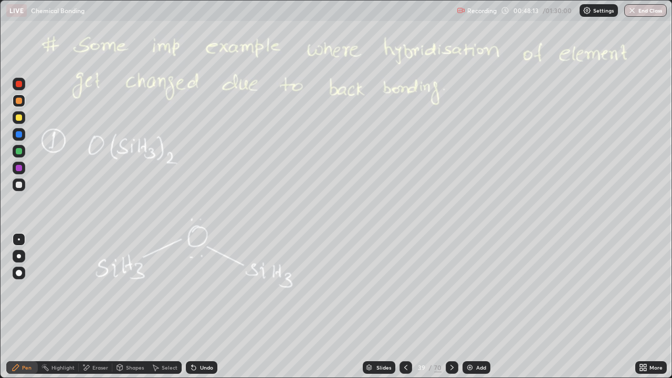
click at [98, 307] on div "Eraser" at bounding box center [100, 367] width 16 height 5
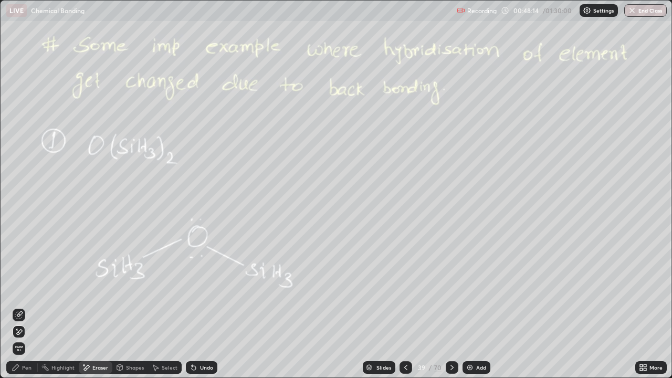
click at [19, 307] on icon at bounding box center [16, 367] width 8 height 8
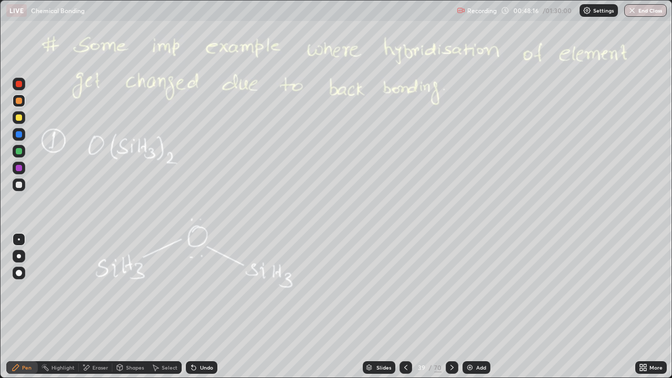
click at [198, 307] on div "Undo" at bounding box center [200, 367] width 36 height 21
click at [200, 307] on div "Undo" at bounding box center [206, 367] width 13 height 5
click at [201, 307] on div "Undo" at bounding box center [206, 367] width 13 height 5
click at [453, 307] on icon at bounding box center [452, 367] width 8 height 8
click at [448, 307] on icon at bounding box center [452, 367] width 8 height 8
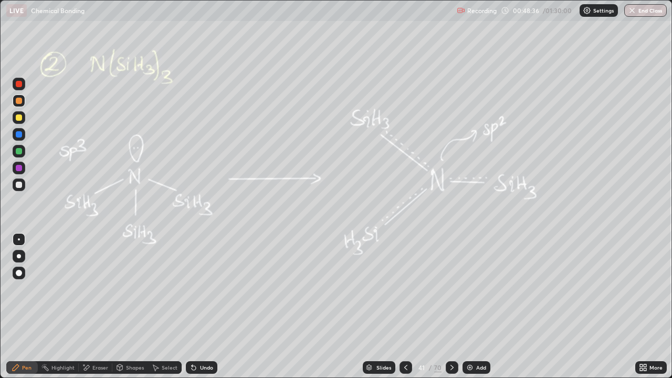
click at [404, 307] on icon at bounding box center [406, 367] width 8 height 8
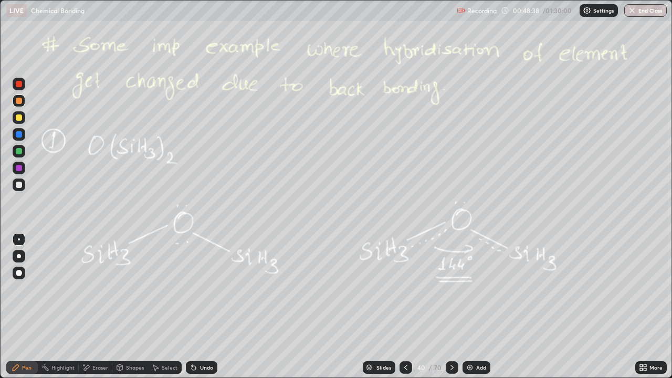
click at [455, 307] on div at bounding box center [452, 367] width 13 height 13
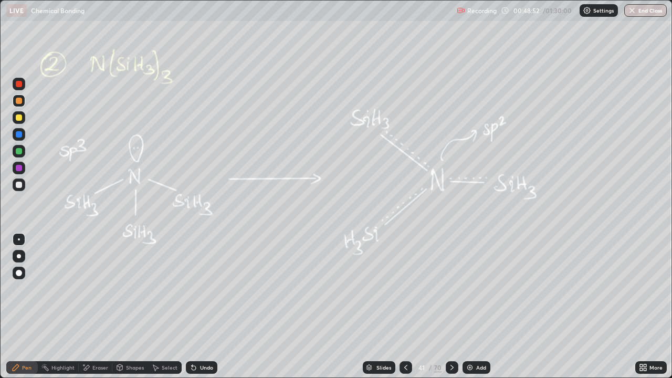
click at [450, 307] on icon at bounding box center [451, 367] width 3 height 5
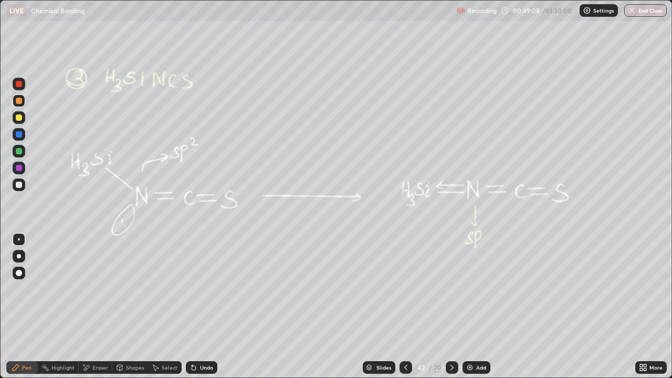
click at [449, 307] on icon at bounding box center [452, 367] width 8 height 8
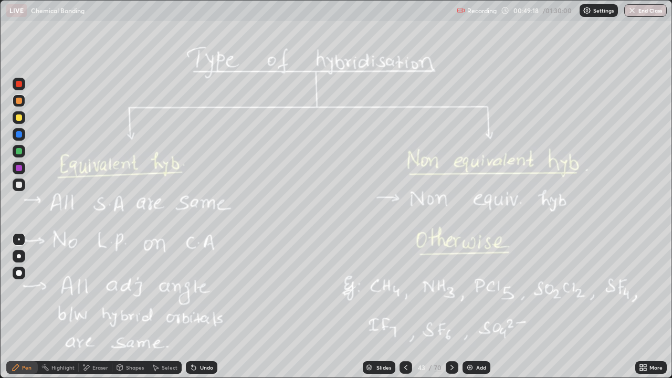
click at [452, 307] on icon at bounding box center [452, 367] width 8 height 8
click at [449, 307] on icon at bounding box center [452, 367] width 8 height 8
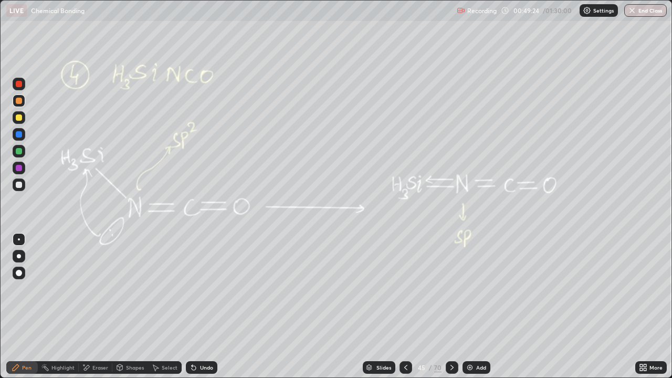
click at [451, 307] on icon at bounding box center [452, 367] width 8 height 8
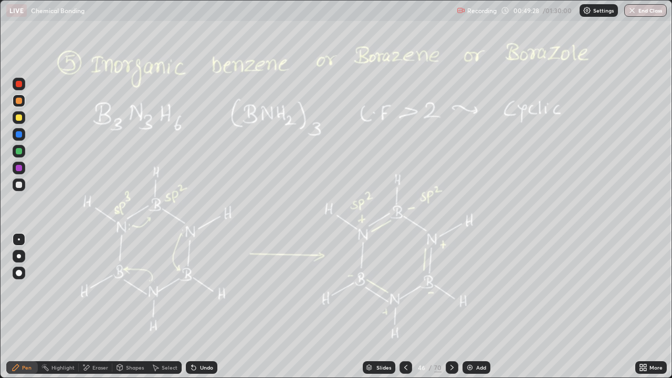
click at [480, 307] on div "Slides 46 / 70 Add" at bounding box center [426, 367] width 418 height 21
click at [479, 307] on div "Add" at bounding box center [481, 367] width 10 height 5
click at [19, 118] on div at bounding box center [19, 117] width 6 height 6
click at [19, 152] on div at bounding box center [19, 151] width 6 height 6
click at [17, 186] on div at bounding box center [19, 185] width 6 height 6
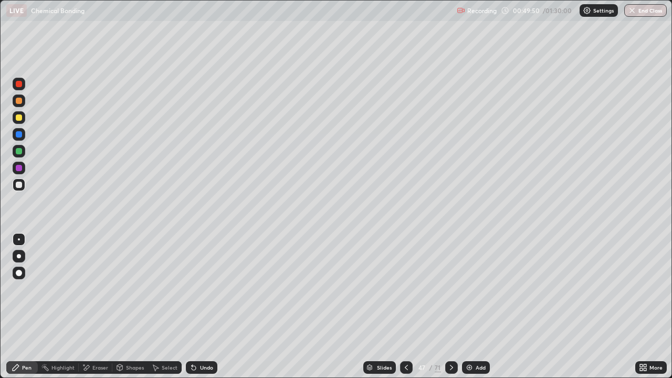
click at [19, 170] on div at bounding box center [19, 168] width 6 height 6
click at [21, 150] on div at bounding box center [19, 151] width 6 height 6
click at [474, 307] on div "Add" at bounding box center [476, 367] width 28 height 13
click at [22, 101] on div at bounding box center [19, 101] width 6 height 6
click at [19, 152] on div at bounding box center [19, 151] width 6 height 6
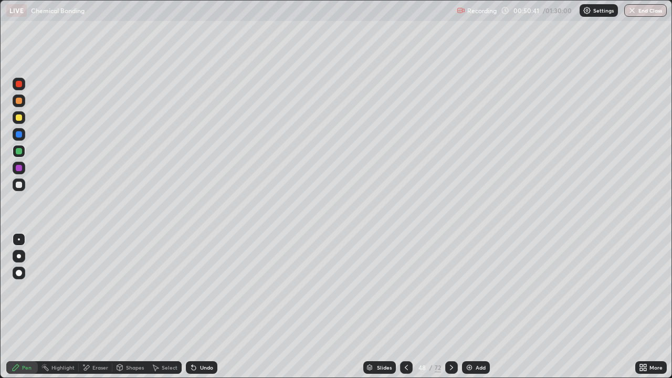
click at [18, 182] on div at bounding box center [19, 185] width 6 height 6
click at [17, 168] on div at bounding box center [19, 168] width 6 height 6
click at [0, 60] on div "Setting up your live class" at bounding box center [336, 189] width 672 height 378
click at [404, 307] on icon at bounding box center [406, 367] width 8 height 8
click at [450, 307] on icon at bounding box center [451, 367] width 8 height 8
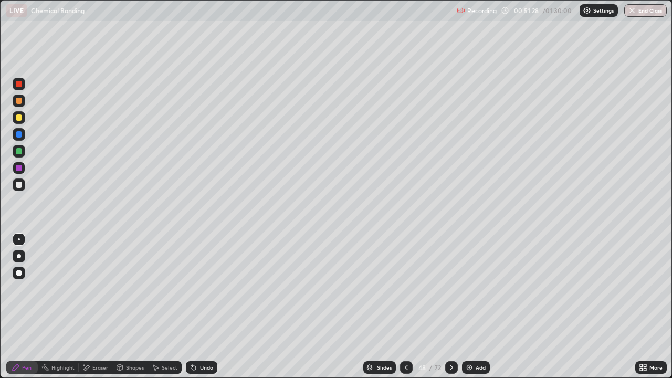
click at [455, 307] on div at bounding box center [451, 367] width 13 height 13
click at [404, 307] on icon at bounding box center [406, 367] width 8 height 8
click at [403, 307] on icon at bounding box center [406, 367] width 8 height 8
click at [408, 307] on icon at bounding box center [406, 367] width 8 height 8
click at [452, 307] on icon at bounding box center [451, 367] width 8 height 8
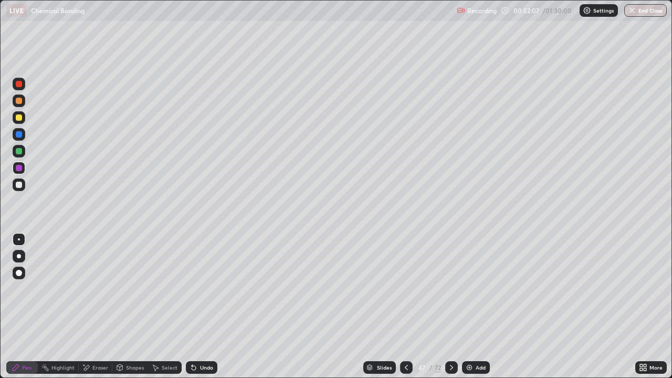
click at [450, 307] on icon at bounding box center [451, 367] width 8 height 8
click at [454, 307] on icon at bounding box center [451, 367] width 8 height 8
click at [451, 307] on icon at bounding box center [451, 367] width 3 height 5
click at [454, 307] on icon at bounding box center [451, 367] width 8 height 8
click at [452, 307] on div at bounding box center [451, 367] width 13 height 13
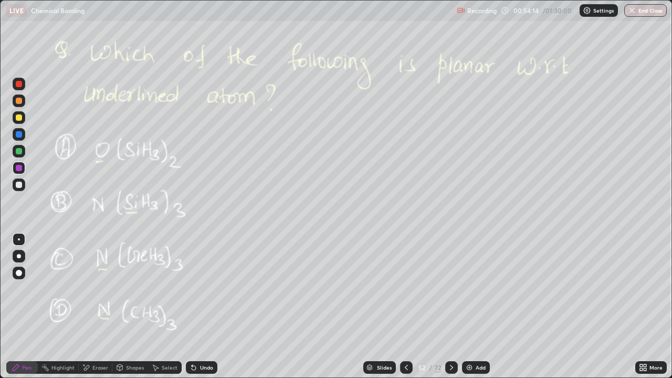
click at [378, 307] on div "Slides" at bounding box center [379, 367] width 33 height 13
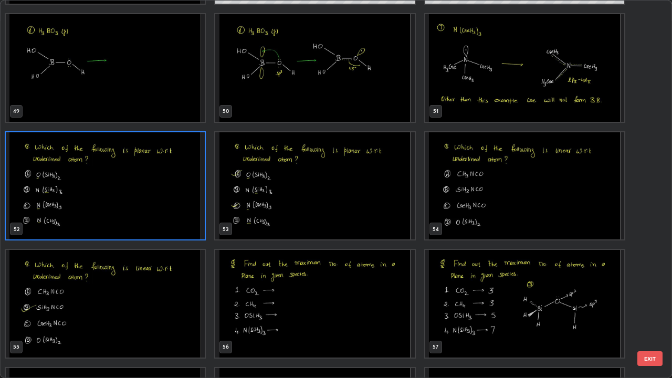
scroll to position [1866, 0]
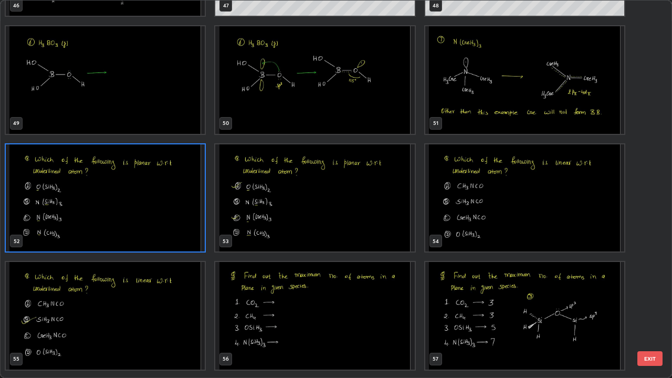
click at [178, 214] on img "grid" at bounding box center [105, 198] width 199 height 108
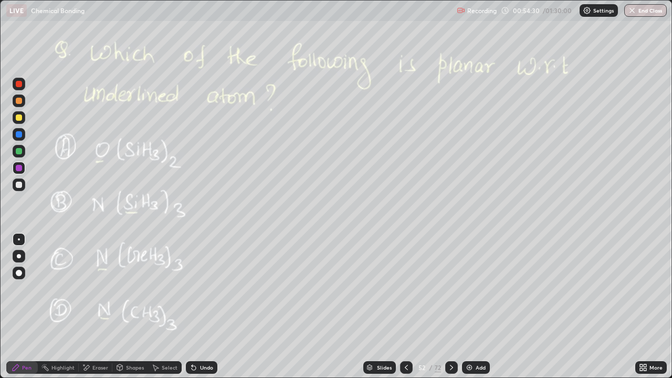
click at [179, 212] on img "grid" at bounding box center [105, 198] width 199 height 108
click at [16, 185] on div at bounding box center [19, 185] width 6 height 6
click at [17, 150] on div at bounding box center [19, 151] width 6 height 6
click at [408, 307] on icon at bounding box center [406, 367] width 8 height 8
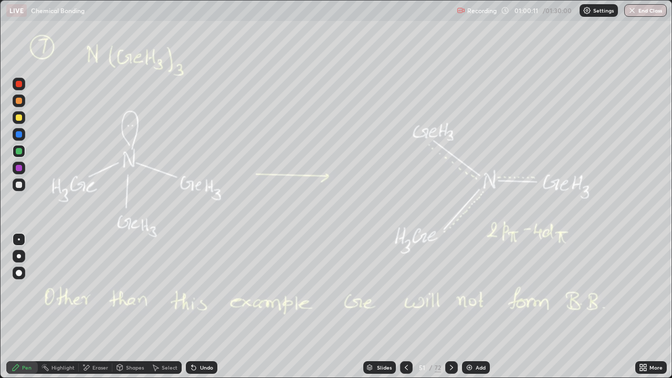
click at [451, 307] on icon at bounding box center [451, 367] width 8 height 8
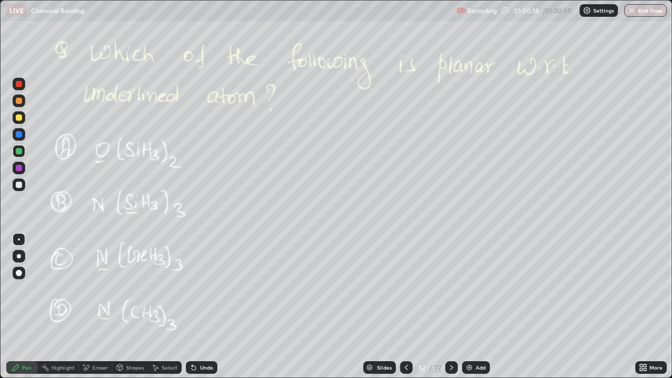
click at [22, 119] on div at bounding box center [19, 117] width 6 height 6
click at [23, 106] on div at bounding box center [19, 100] width 13 height 13
click at [448, 307] on icon at bounding box center [451, 367] width 8 height 8
click at [455, 307] on div at bounding box center [451, 367] width 13 height 13
click at [90, 307] on div "Eraser" at bounding box center [96, 367] width 34 height 13
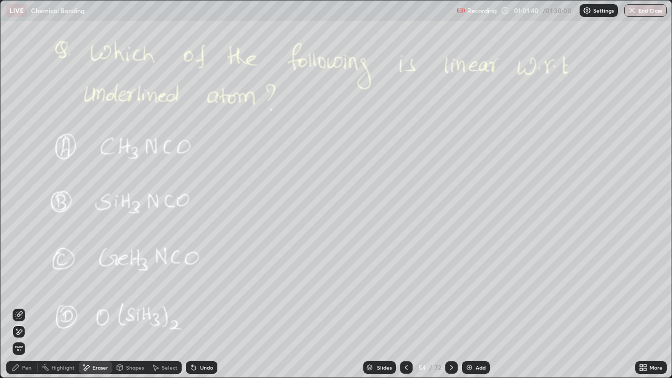
click at [24, 307] on div "Pen" at bounding box center [26, 367] width 9 height 5
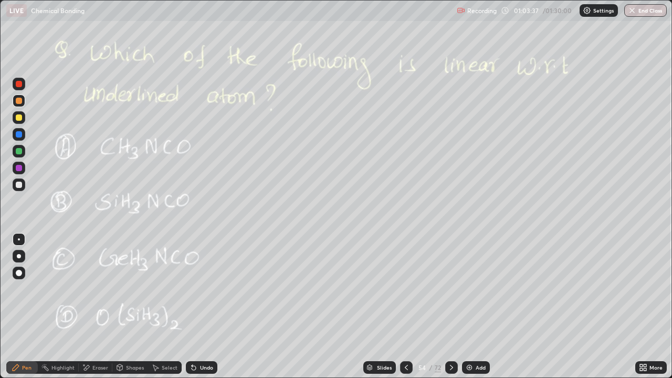
click at [446, 307] on div at bounding box center [451, 367] width 13 height 13
click at [450, 307] on icon at bounding box center [451, 367] width 8 height 8
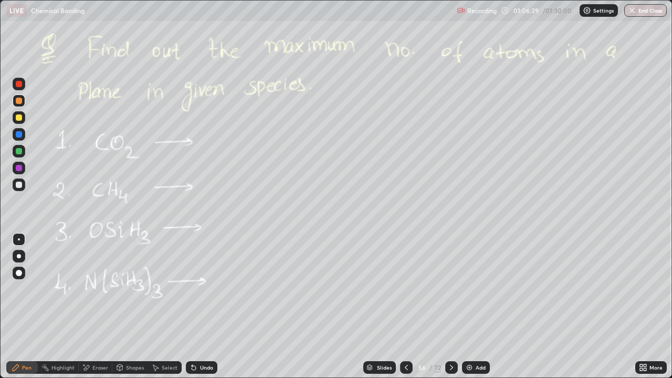
click at [19, 186] on div at bounding box center [19, 185] width 6 height 6
click at [20, 151] on div at bounding box center [19, 151] width 6 height 6
click at [24, 307] on div "Pen" at bounding box center [21, 367] width 31 height 13
click at [410, 307] on div at bounding box center [406, 367] width 13 height 21
click at [421, 307] on div "56" at bounding box center [422, 367] width 10 height 6
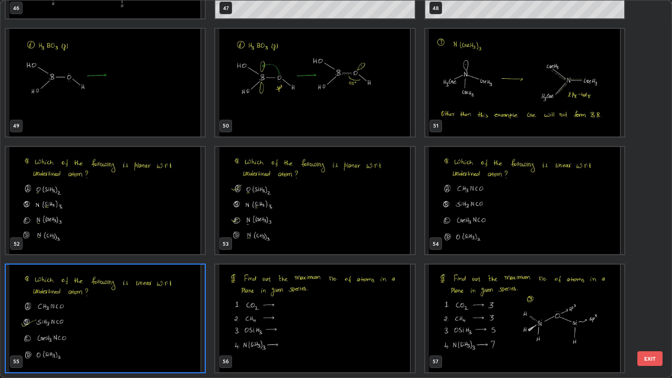
scroll to position [374, 666]
click at [172, 307] on img "grid" at bounding box center [105, 319] width 199 height 108
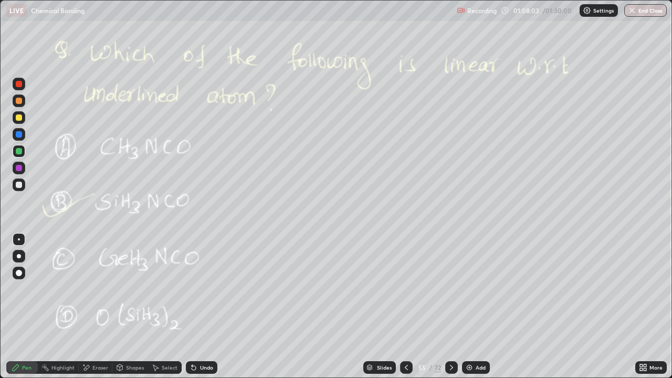
click at [170, 307] on img "grid" at bounding box center [105, 319] width 199 height 108
click at [450, 307] on icon at bounding box center [451, 367] width 8 height 8
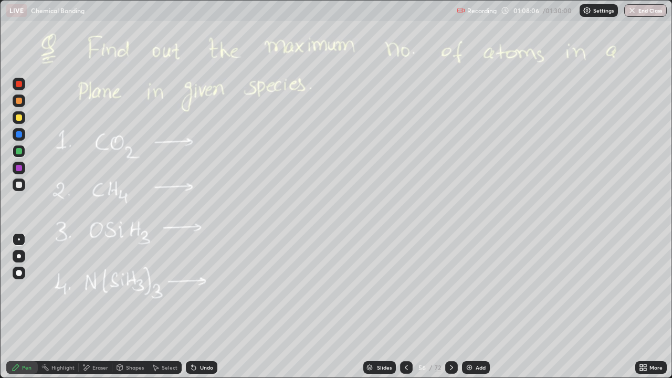
click at [449, 307] on icon at bounding box center [451, 367] width 8 height 8
click at [404, 307] on div at bounding box center [406, 367] width 13 height 13
click at [450, 307] on icon at bounding box center [451, 367] width 8 height 8
click at [455, 307] on div at bounding box center [451, 367] width 13 height 13
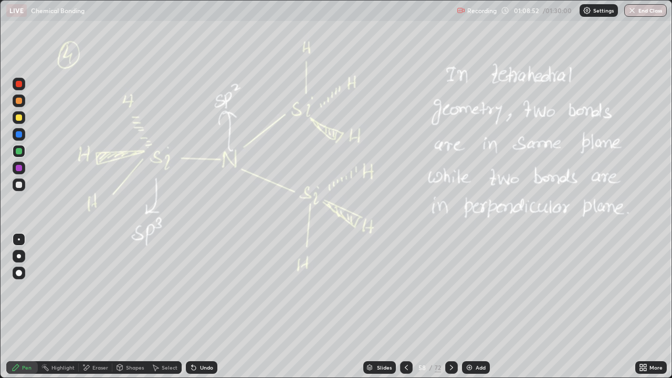
click at [450, 307] on icon at bounding box center [451, 367] width 8 height 8
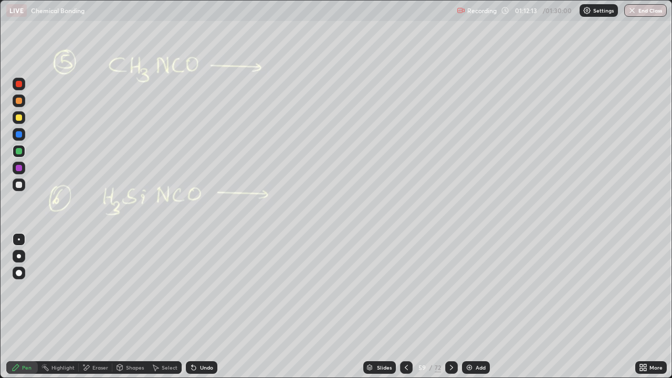
click at [24, 307] on div "Pen" at bounding box center [26, 367] width 9 height 5
click at [455, 307] on div at bounding box center [451, 367] width 13 height 13
click at [410, 307] on div at bounding box center [406, 367] width 13 height 21
click at [294, 20] on div "LIVE Chemical Bonding" at bounding box center [229, 10] width 446 height 21
click at [447, 307] on icon at bounding box center [451, 367] width 8 height 8
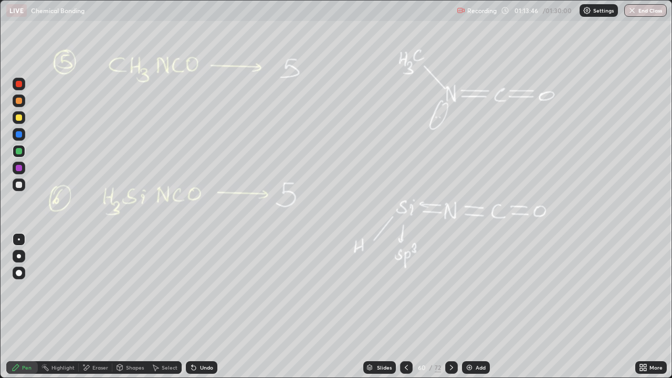
click at [450, 307] on icon at bounding box center [451, 367] width 8 height 8
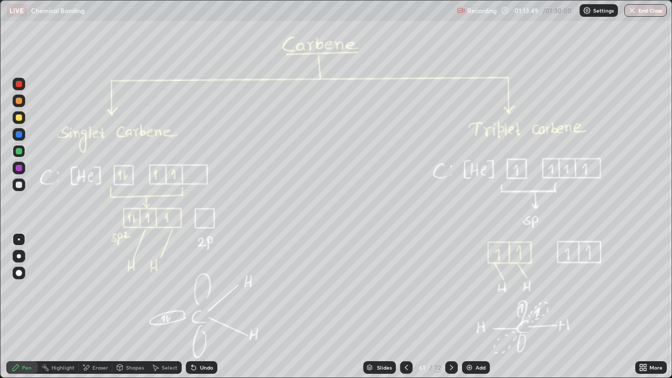
click at [450, 307] on icon at bounding box center [451, 367] width 8 height 8
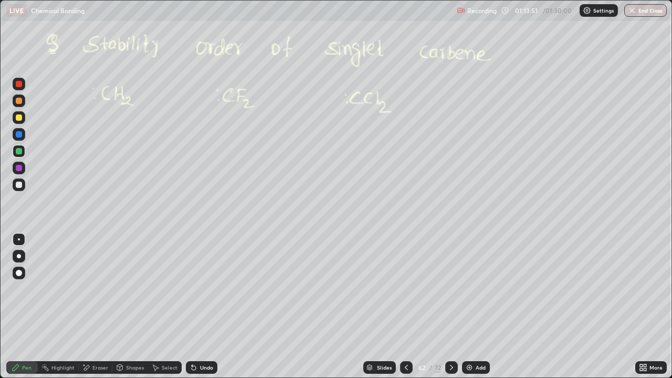
click at [454, 307] on div at bounding box center [451, 367] width 13 height 21
click at [456, 307] on div at bounding box center [451, 367] width 13 height 13
click at [450, 307] on icon at bounding box center [451, 367] width 8 height 8
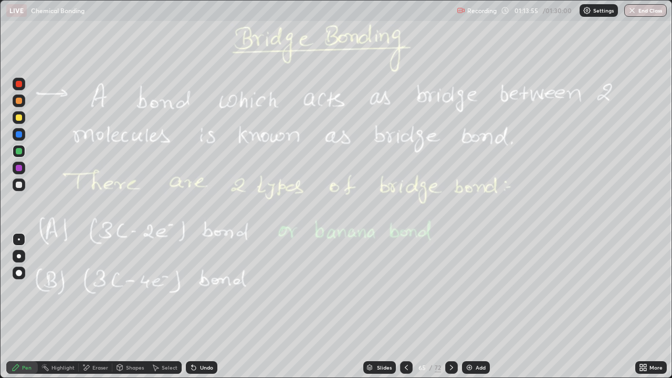
click at [405, 307] on icon at bounding box center [406, 367] width 8 height 8
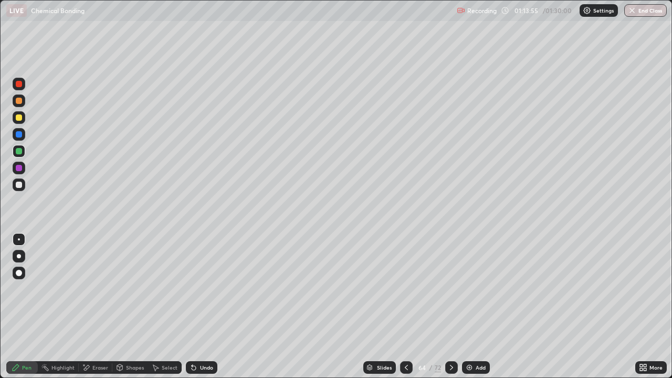
click at [405, 307] on icon at bounding box center [406, 367] width 8 height 8
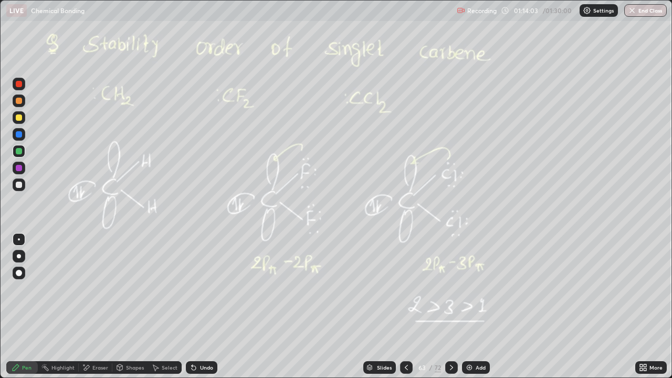
click at [405, 307] on icon at bounding box center [406, 367] width 8 height 8
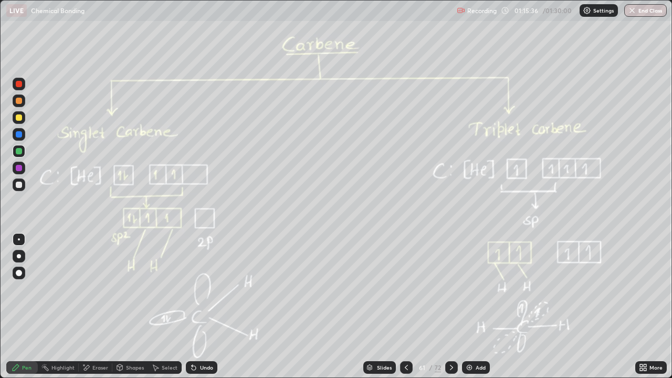
click at [455, 307] on div at bounding box center [451, 367] width 13 height 13
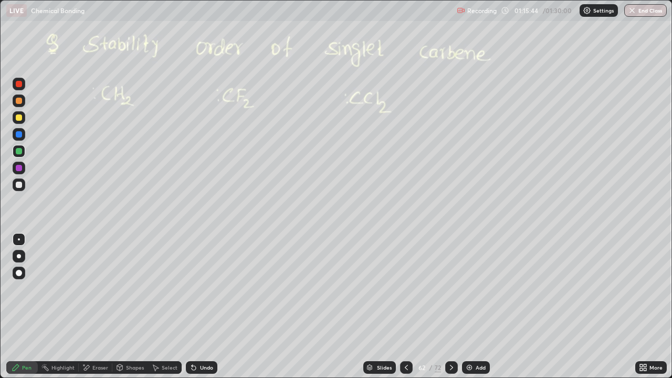
click at [450, 307] on icon at bounding box center [451, 367] width 8 height 8
click at [406, 307] on icon at bounding box center [406, 367] width 8 height 8
click at [402, 307] on icon at bounding box center [406, 367] width 8 height 8
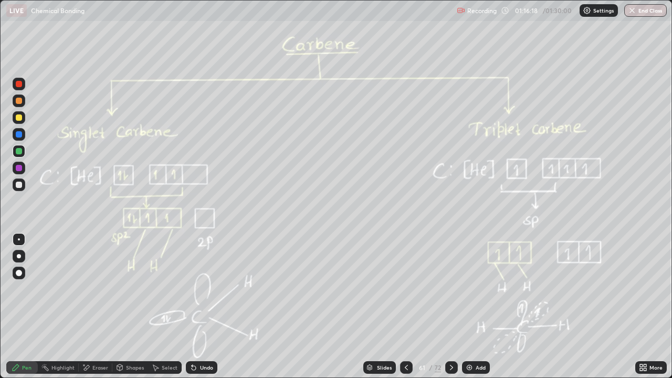
click at [450, 307] on icon at bounding box center [451, 367] width 8 height 8
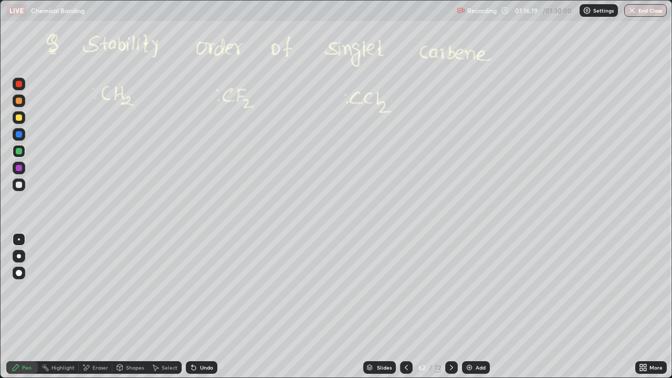
click at [451, 307] on icon at bounding box center [451, 367] width 8 height 8
click at [450, 307] on icon at bounding box center [451, 367] width 8 height 8
click at [453, 307] on div at bounding box center [451, 367] width 13 height 13
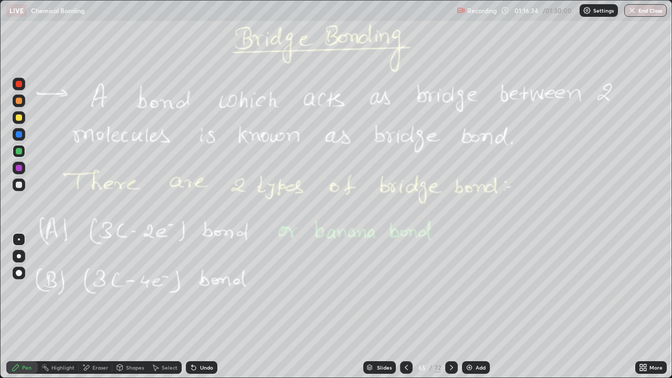
click at [481, 307] on div "Add" at bounding box center [476, 367] width 28 height 13
click at [641, 10] on button "End Class" at bounding box center [645, 10] width 43 height 13
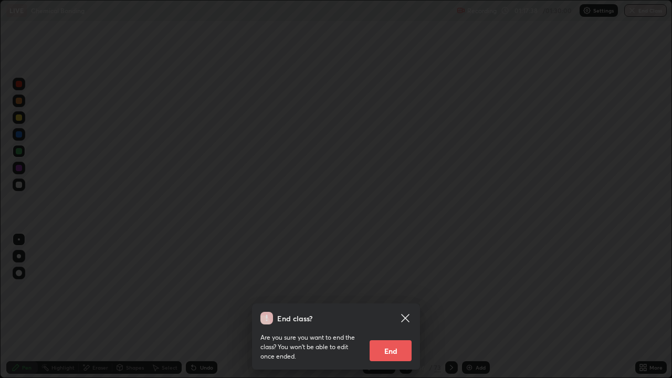
click at [392, 307] on button "End" at bounding box center [391, 350] width 42 height 21
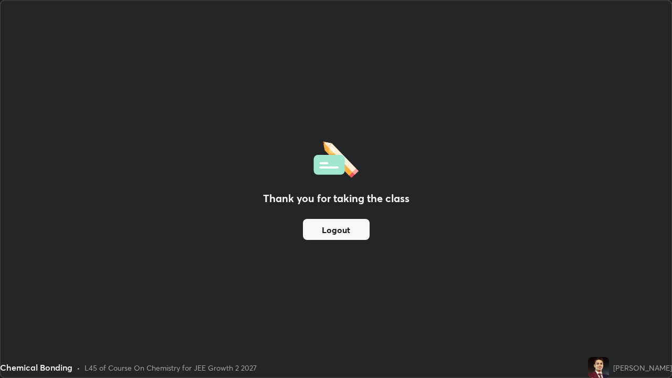
click at [328, 230] on button "Logout" at bounding box center [336, 229] width 67 height 21
click at [331, 227] on button "Logout" at bounding box center [336, 229] width 67 height 21
